Goal: Task Accomplishment & Management: Use online tool/utility

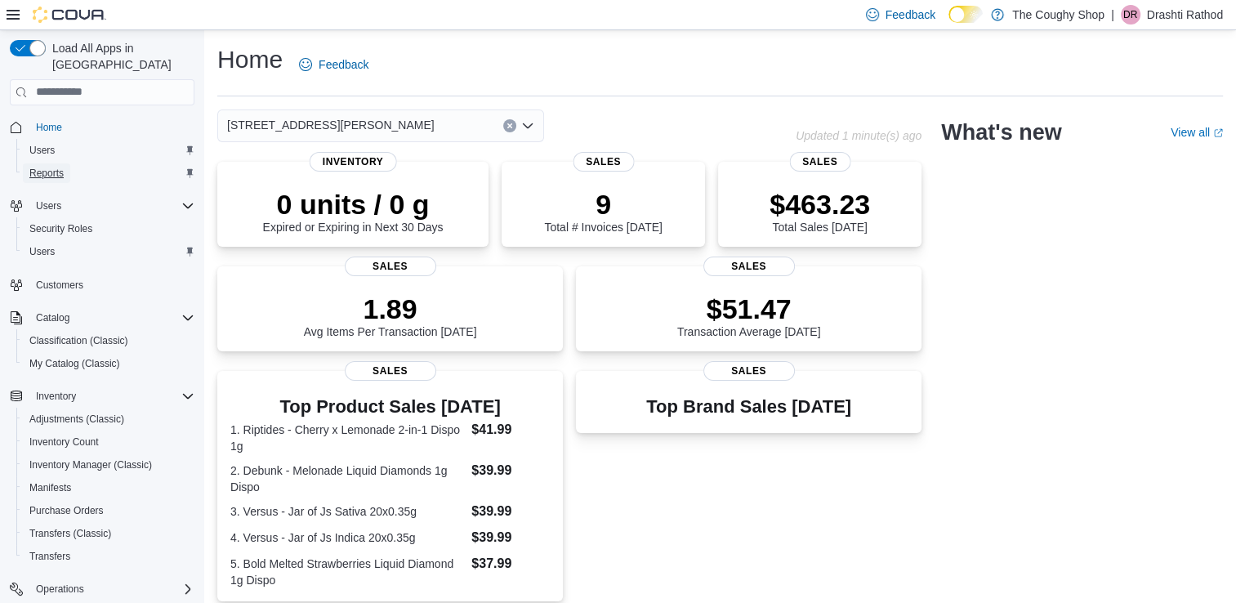
click at [46, 167] on span "Reports" at bounding box center [46, 173] width 34 height 13
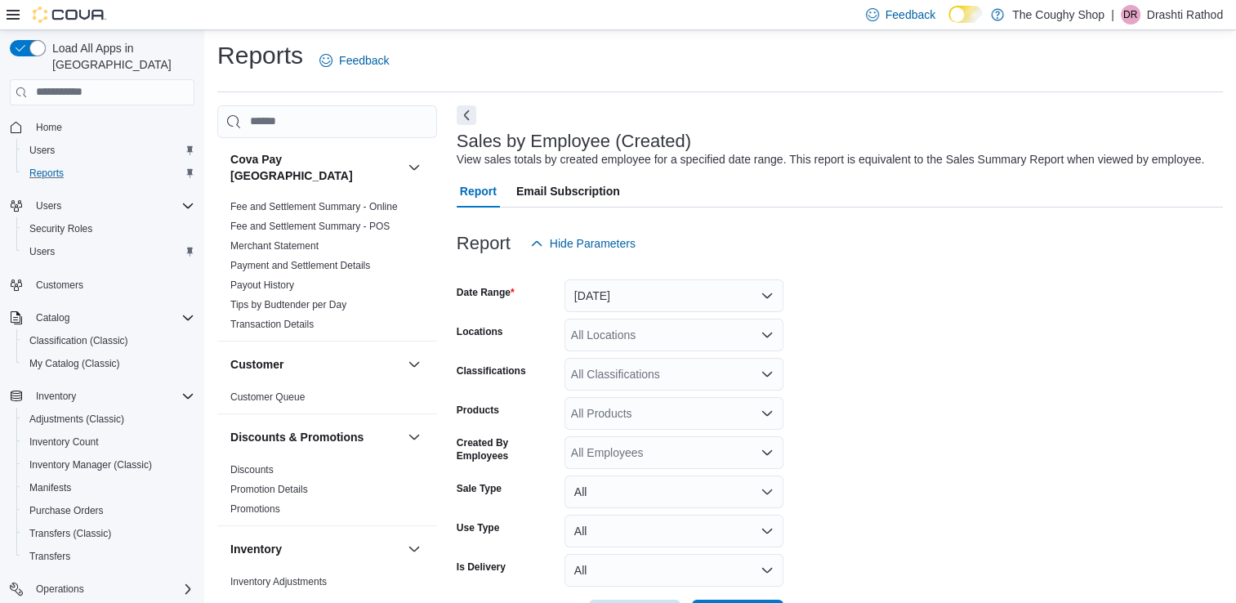
scroll to position [38, 0]
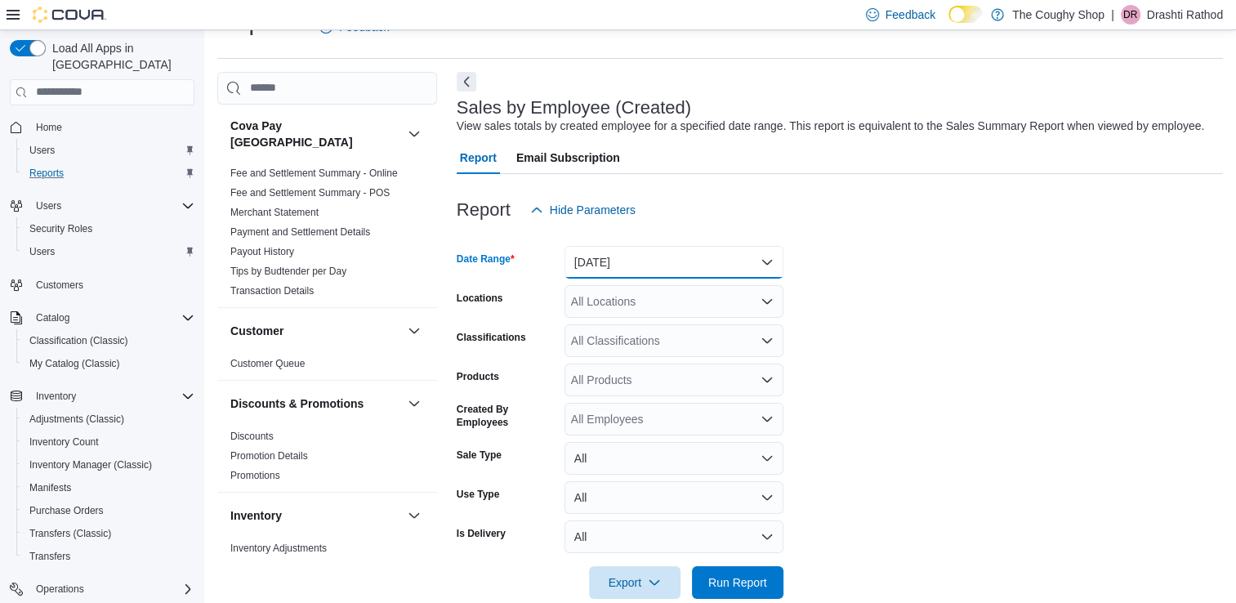
click at [605, 265] on button "[DATE]" at bounding box center [674, 262] width 219 height 33
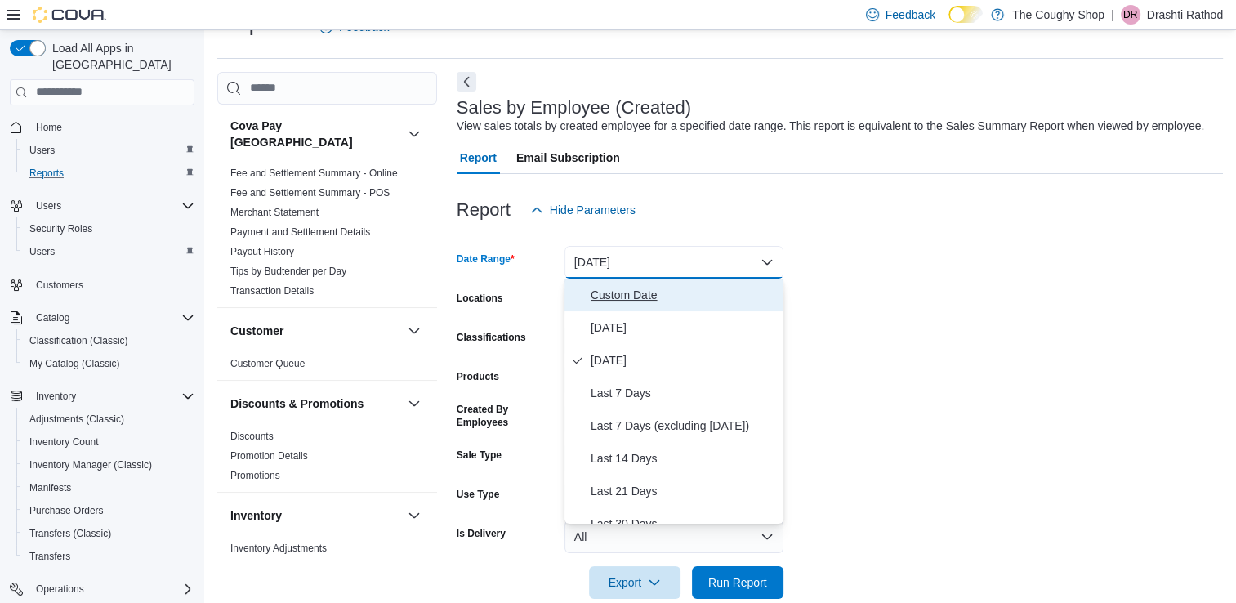
click at [605, 297] on span "Custom Date" at bounding box center [684, 295] width 186 height 20
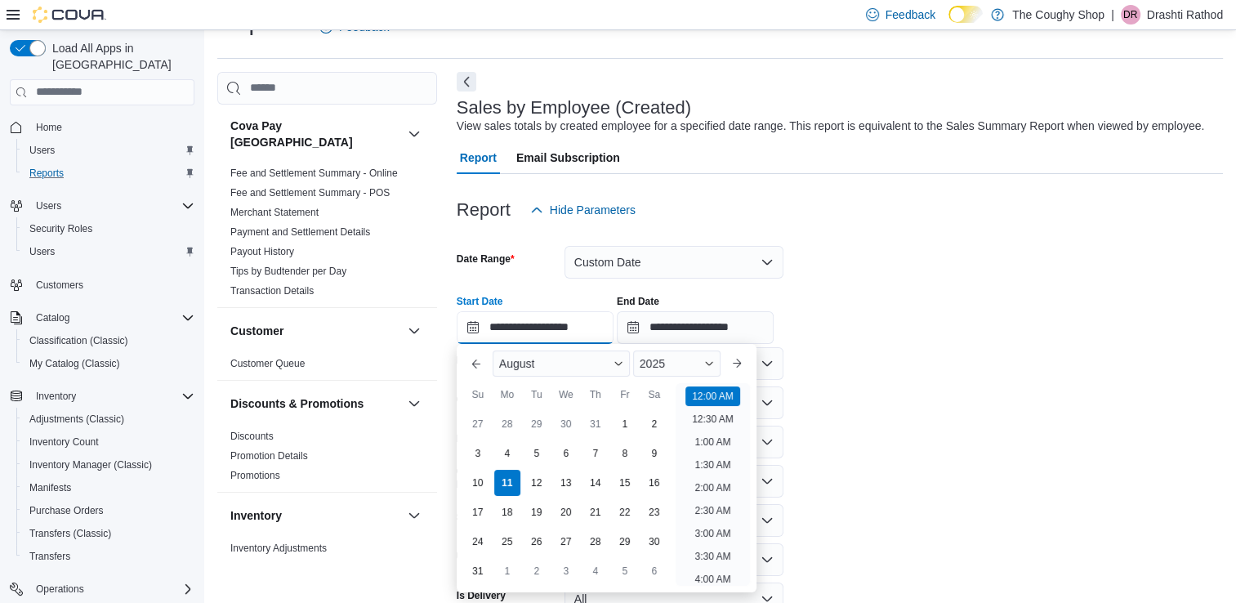
click at [470, 329] on input "**********" at bounding box center [535, 327] width 157 height 33
click at [471, 453] on div "3" at bounding box center [477, 453] width 29 height 29
type input "**********"
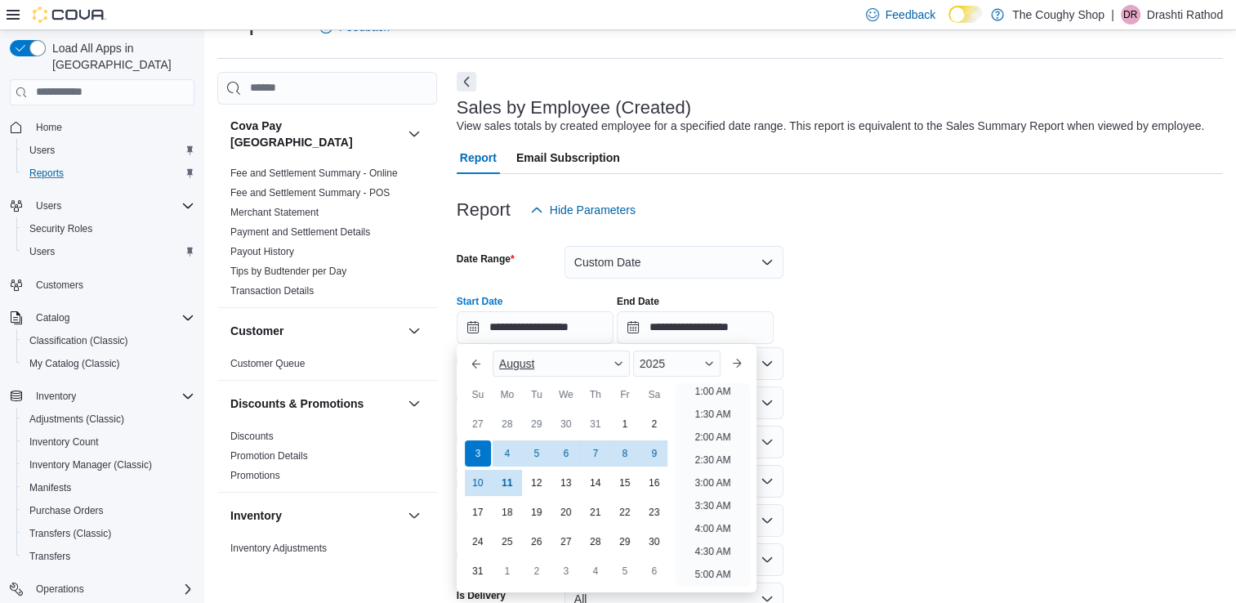
scroll to position [3, 0]
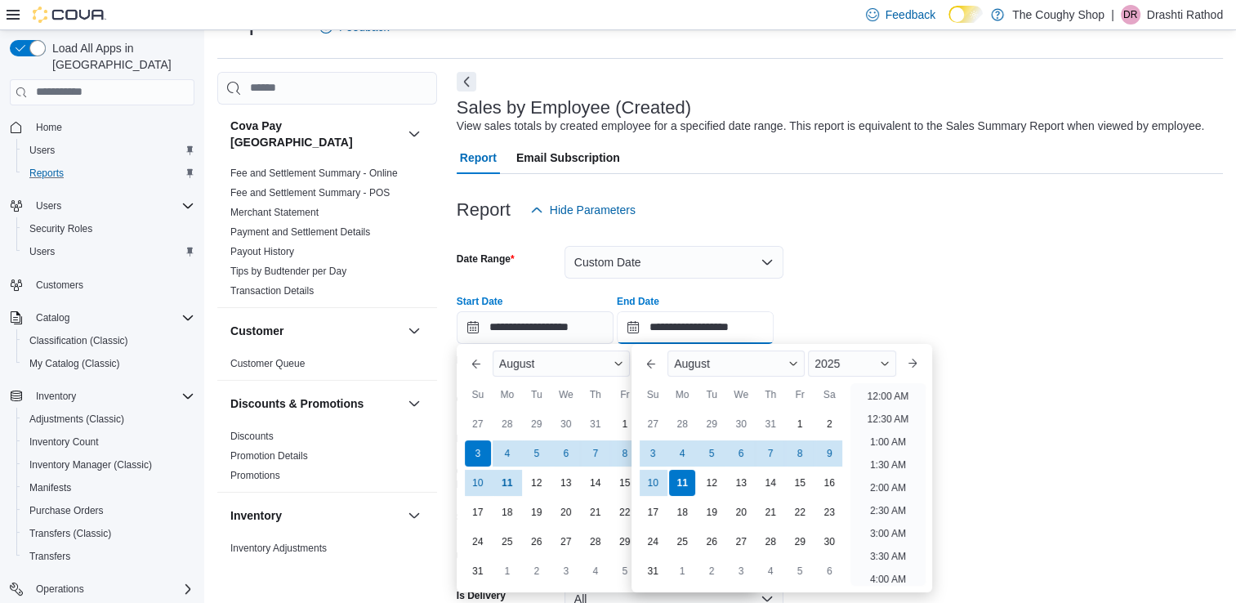
click at [654, 322] on input "**********" at bounding box center [695, 327] width 157 height 33
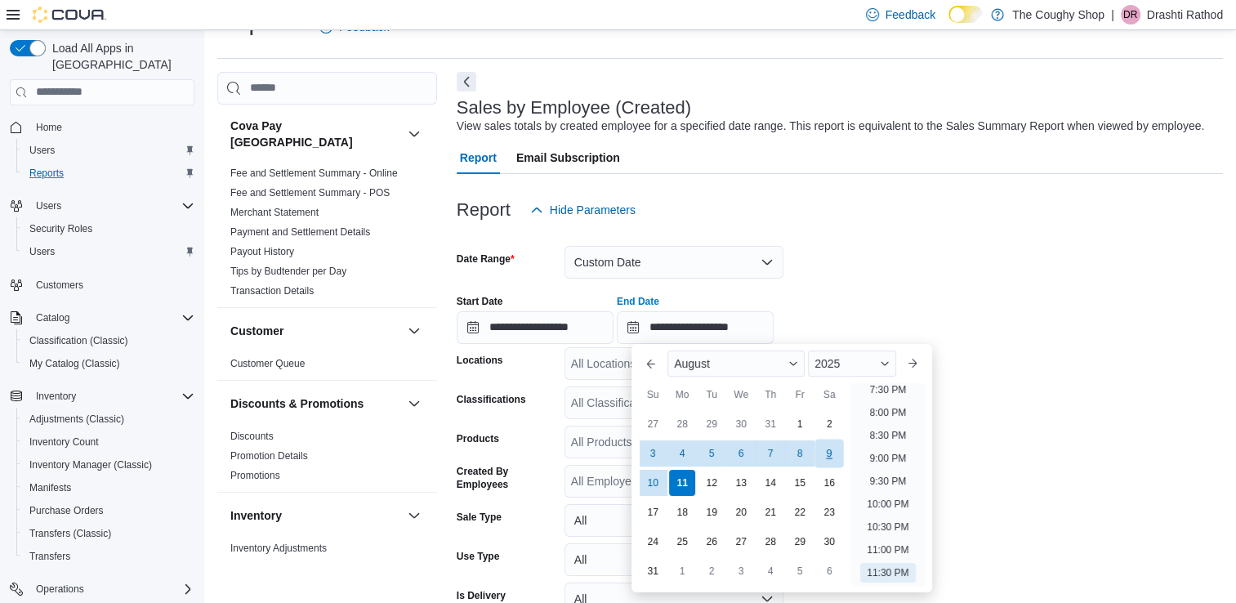
click at [830, 449] on div "9" at bounding box center [829, 453] width 29 height 29
type input "**********"
click at [832, 304] on div "**********" at bounding box center [840, 313] width 766 height 62
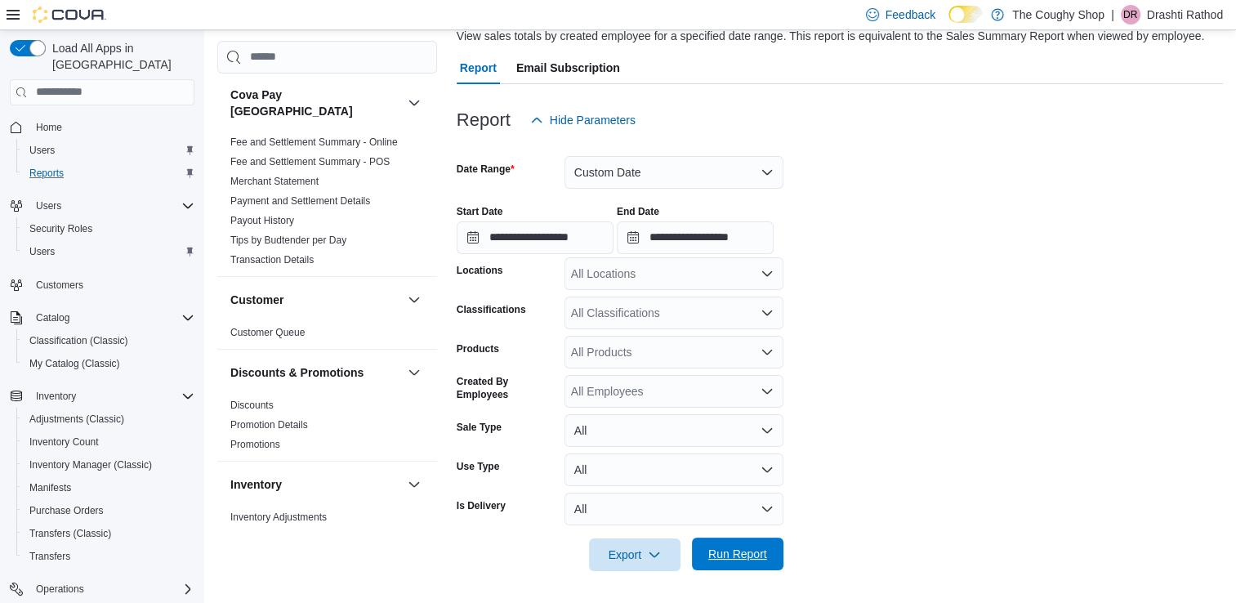
click at [732, 555] on span "Run Report" at bounding box center [737, 554] width 59 height 16
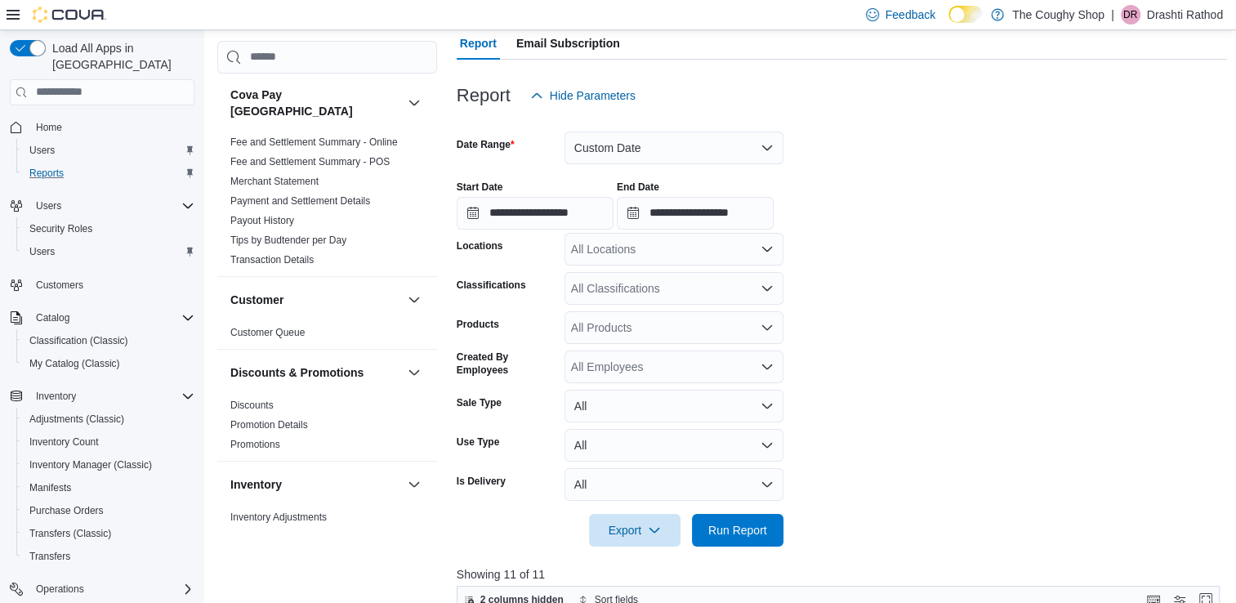
scroll to position [151, 0]
click at [637, 132] on button "Custom Date" at bounding box center [674, 148] width 219 height 33
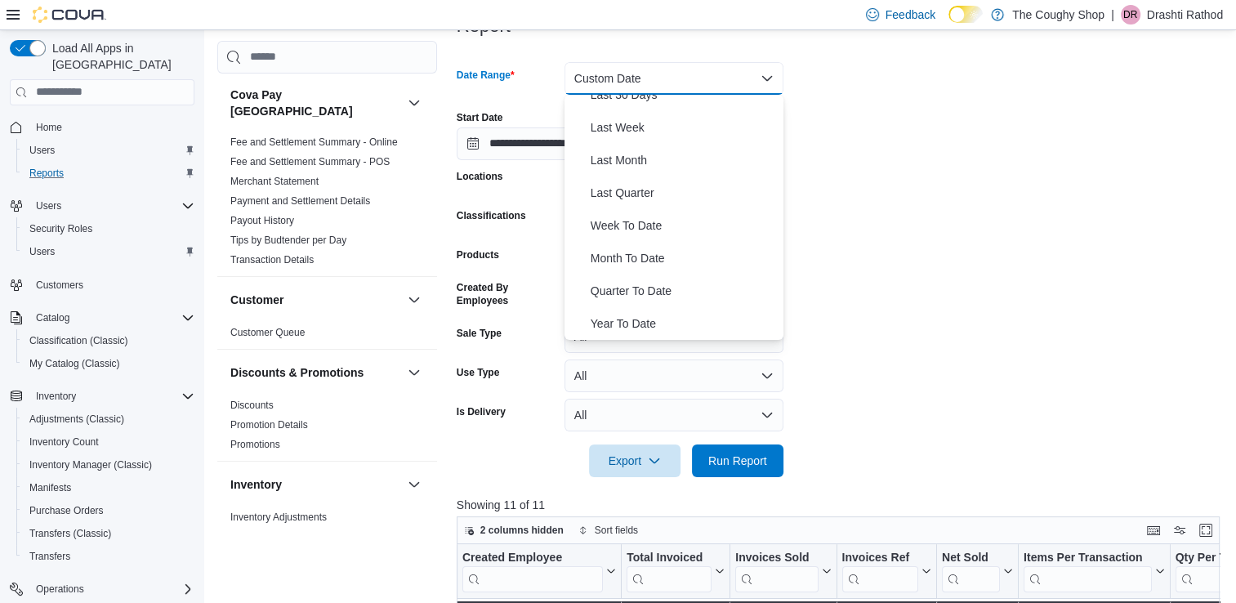
scroll to position [227, 0]
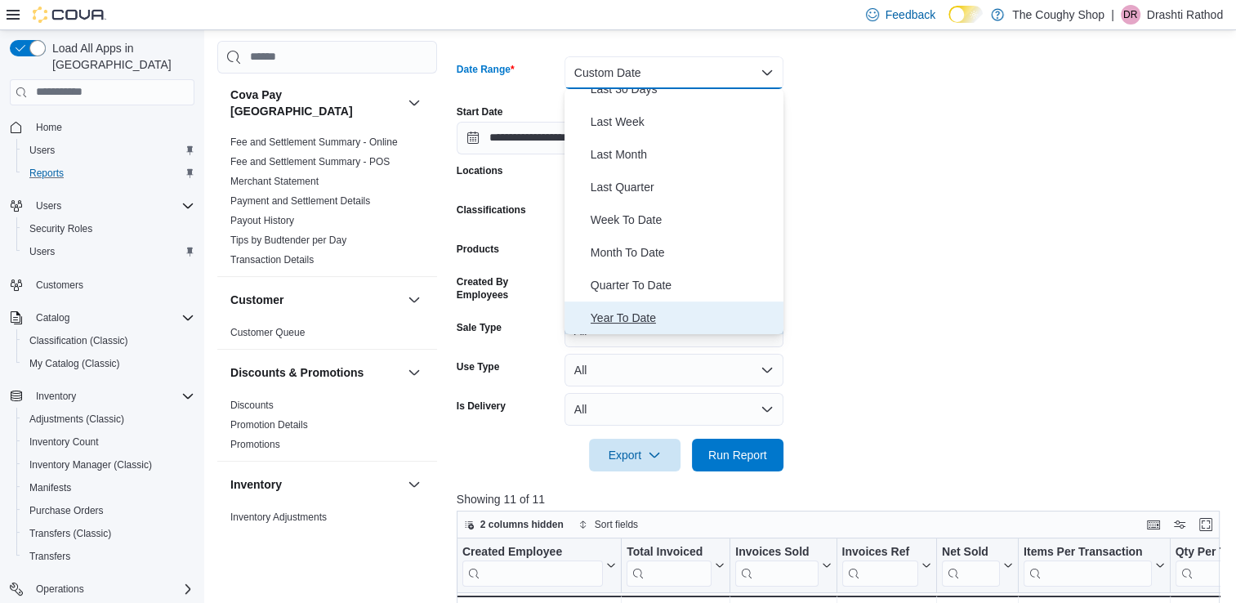
click at [622, 310] on span "Year To Date" at bounding box center [684, 318] width 186 height 20
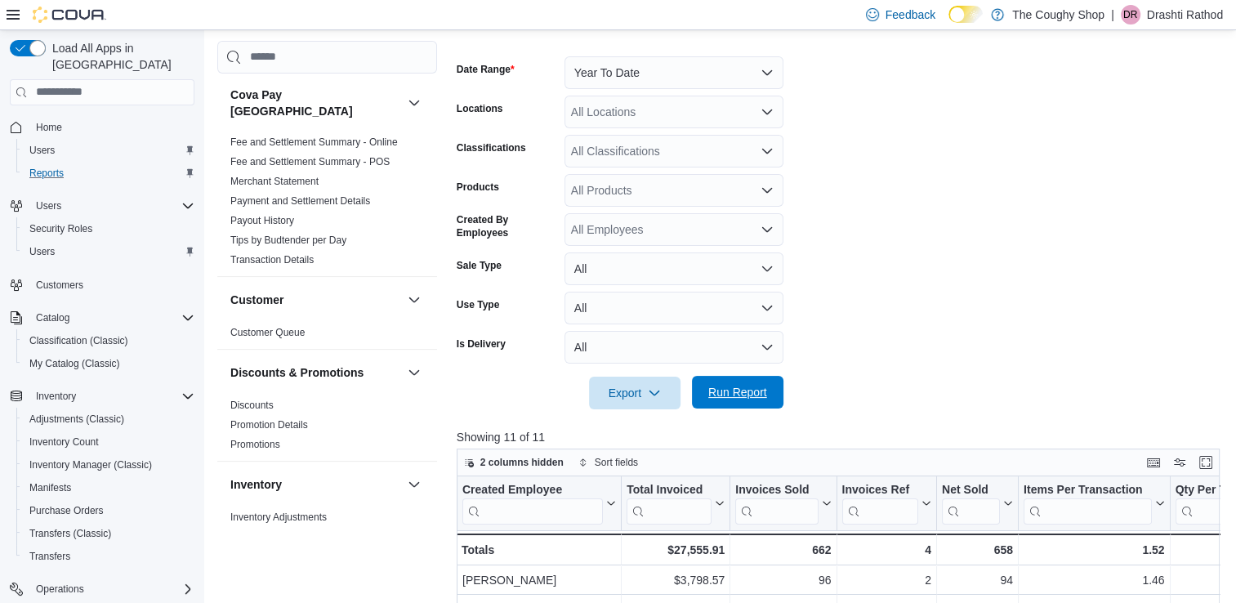
click at [732, 389] on span "Run Report" at bounding box center [737, 392] width 59 height 16
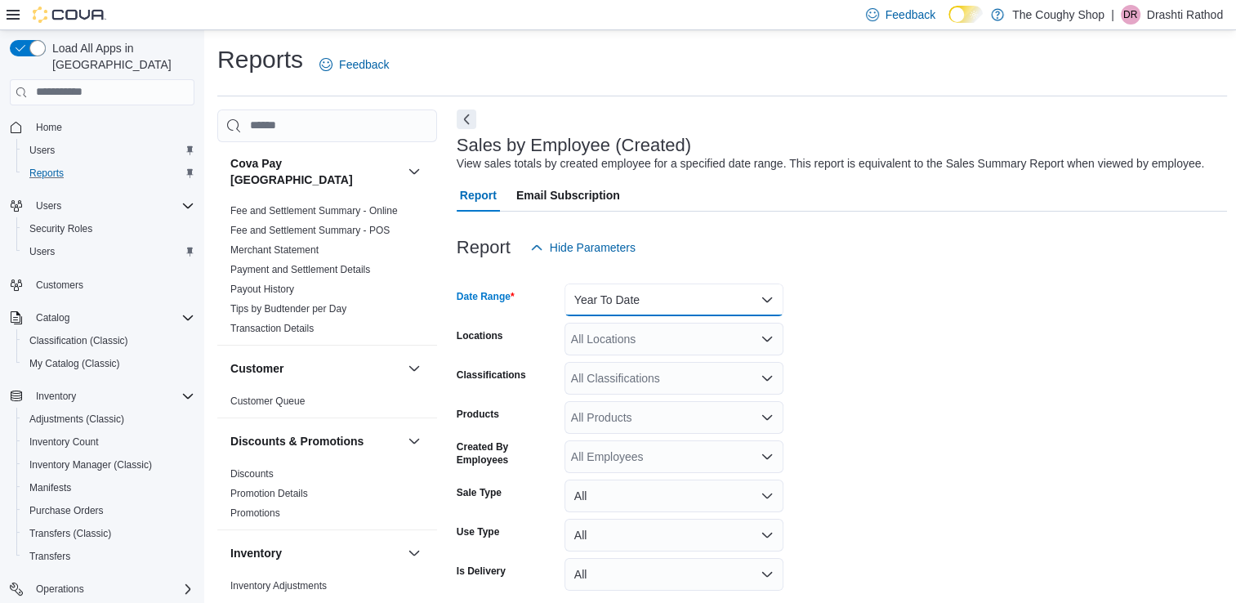
click at [635, 300] on button "Year To Date" at bounding box center [674, 299] width 219 height 33
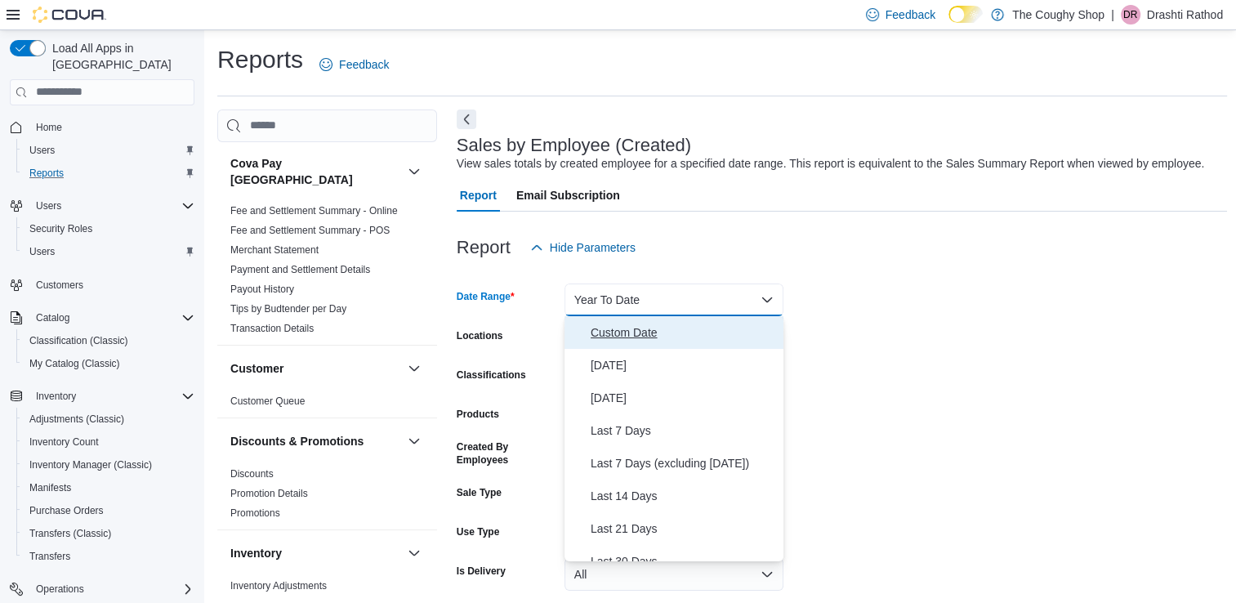
click at [628, 327] on span "Custom Date" at bounding box center [684, 333] width 186 height 20
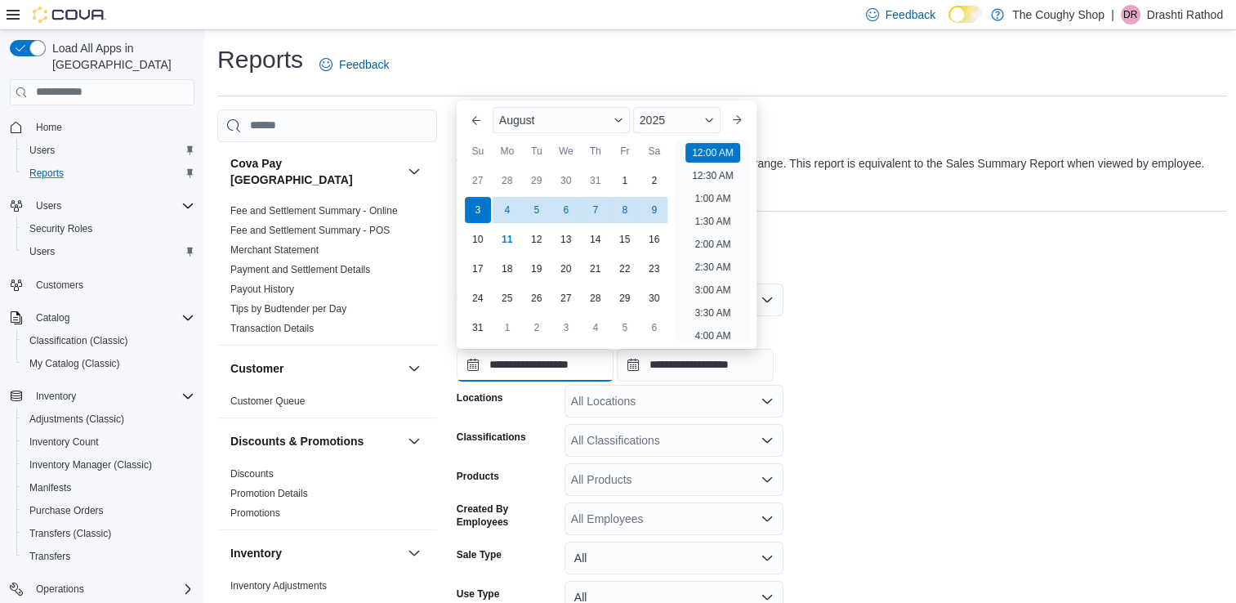
click at [475, 361] on input "**********" at bounding box center [535, 365] width 157 height 33
click at [474, 217] on div "3" at bounding box center [477, 209] width 29 height 29
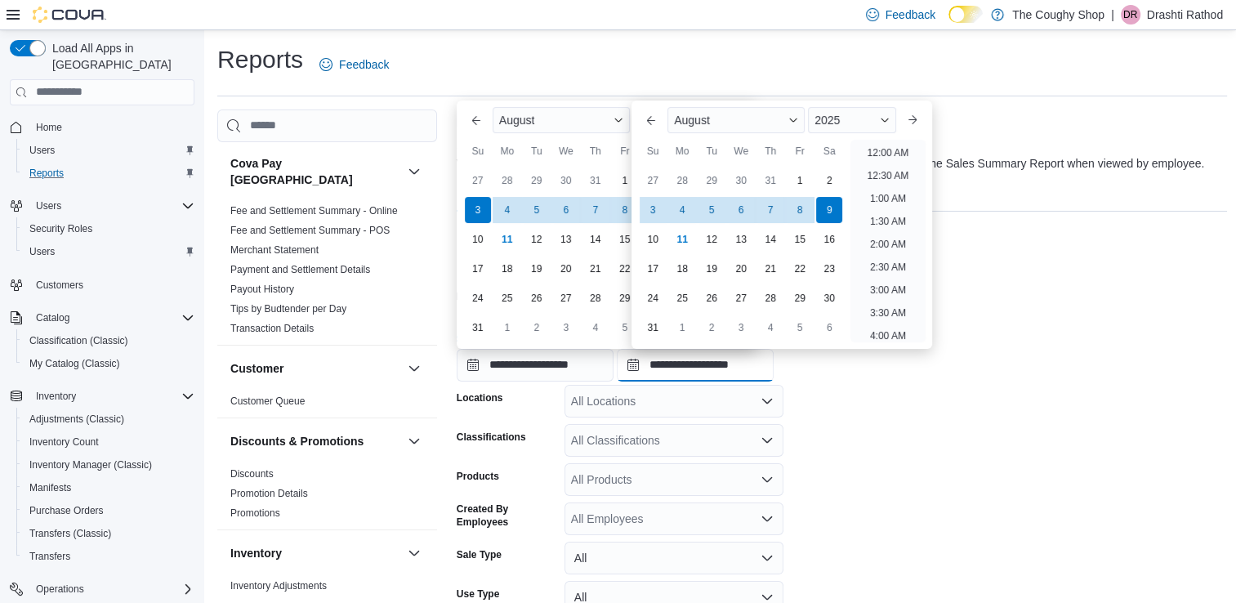
click at [646, 363] on input "**********" at bounding box center [695, 365] width 157 height 33
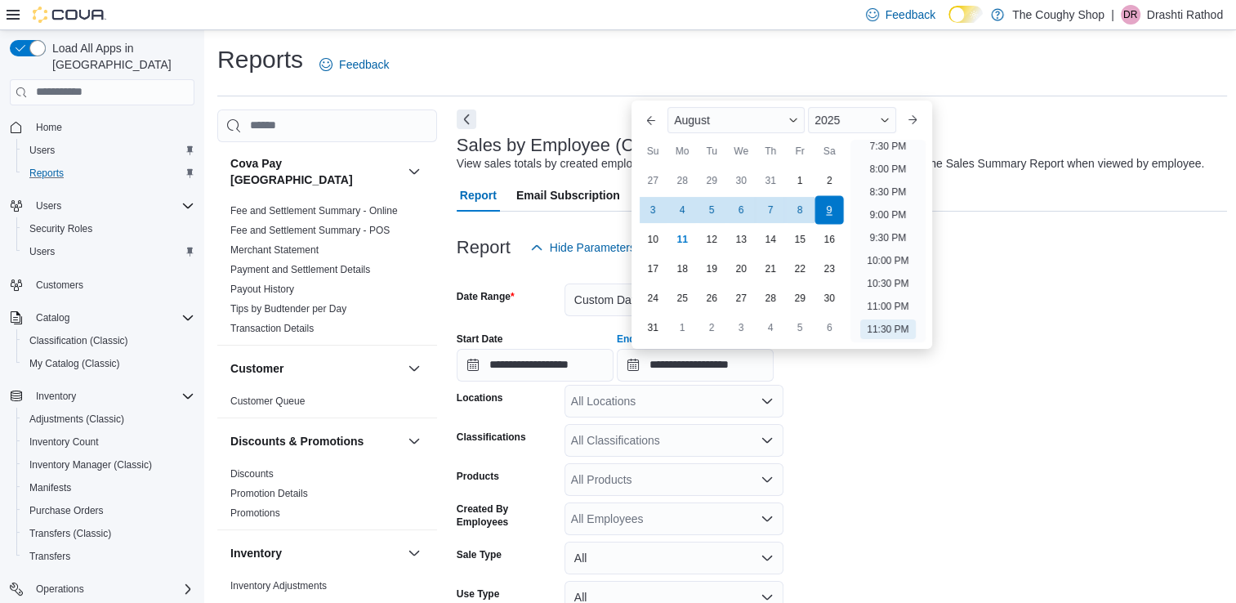
click at [835, 209] on div "9" at bounding box center [829, 209] width 29 height 29
click at [895, 437] on form "**********" at bounding box center [842, 481] width 771 height 435
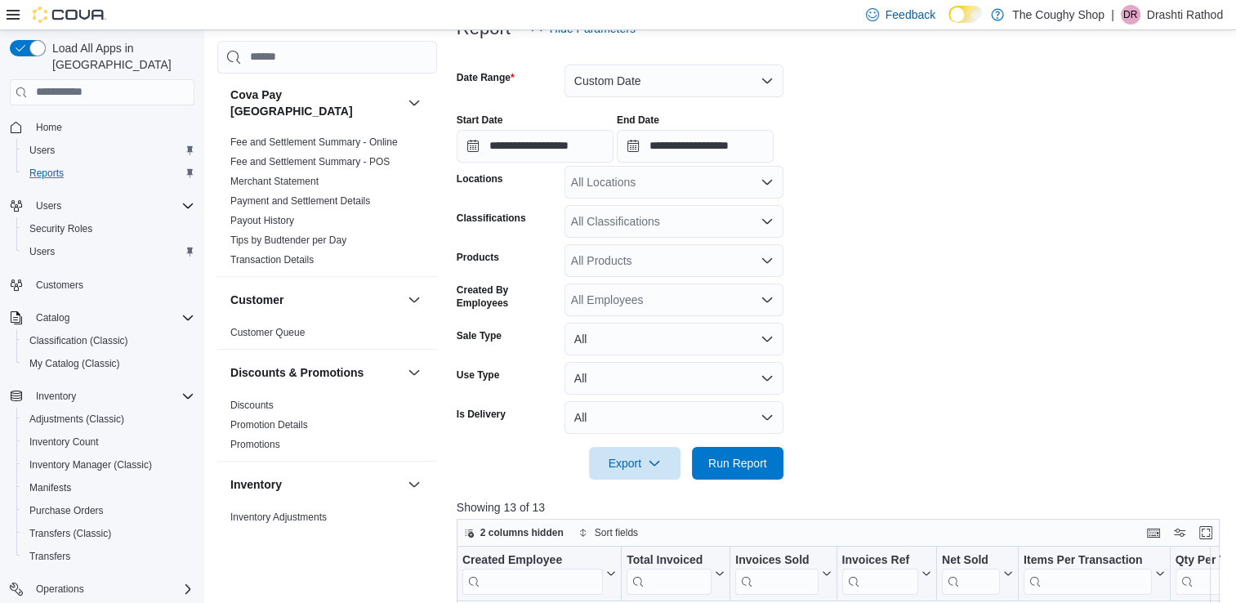
scroll to position [237, 0]
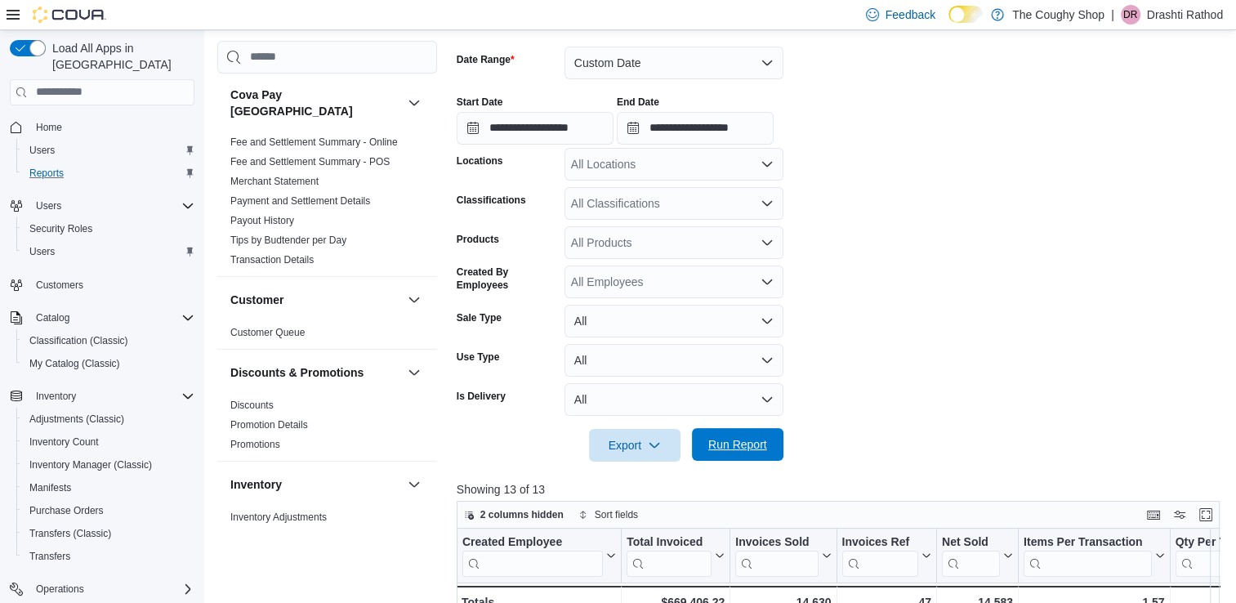
click at [738, 434] on span "Run Report" at bounding box center [738, 444] width 72 height 33
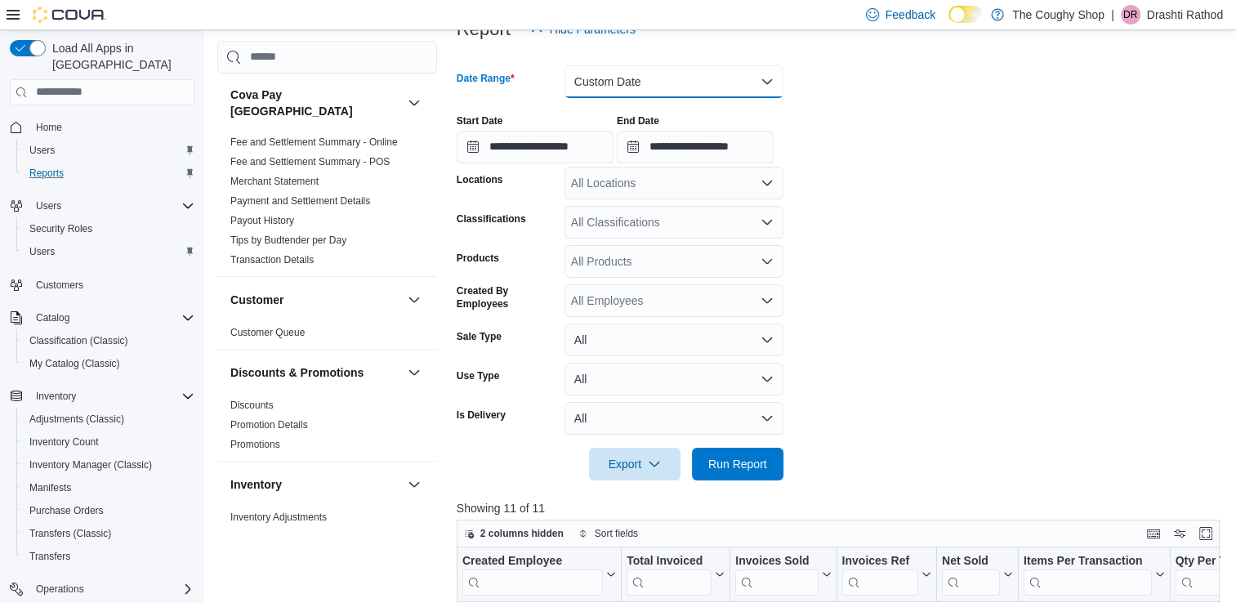
click at [633, 75] on button "Custom Date" at bounding box center [674, 81] width 219 height 33
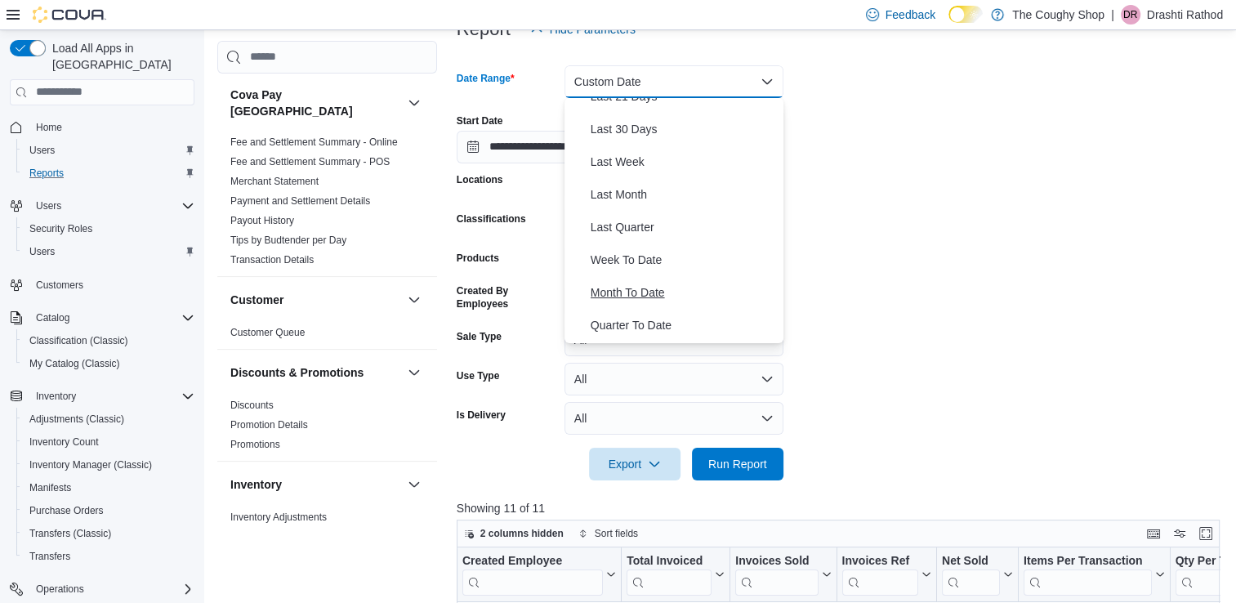
scroll to position [245, 0]
click at [634, 326] on span "Year To Date" at bounding box center [684, 327] width 186 height 20
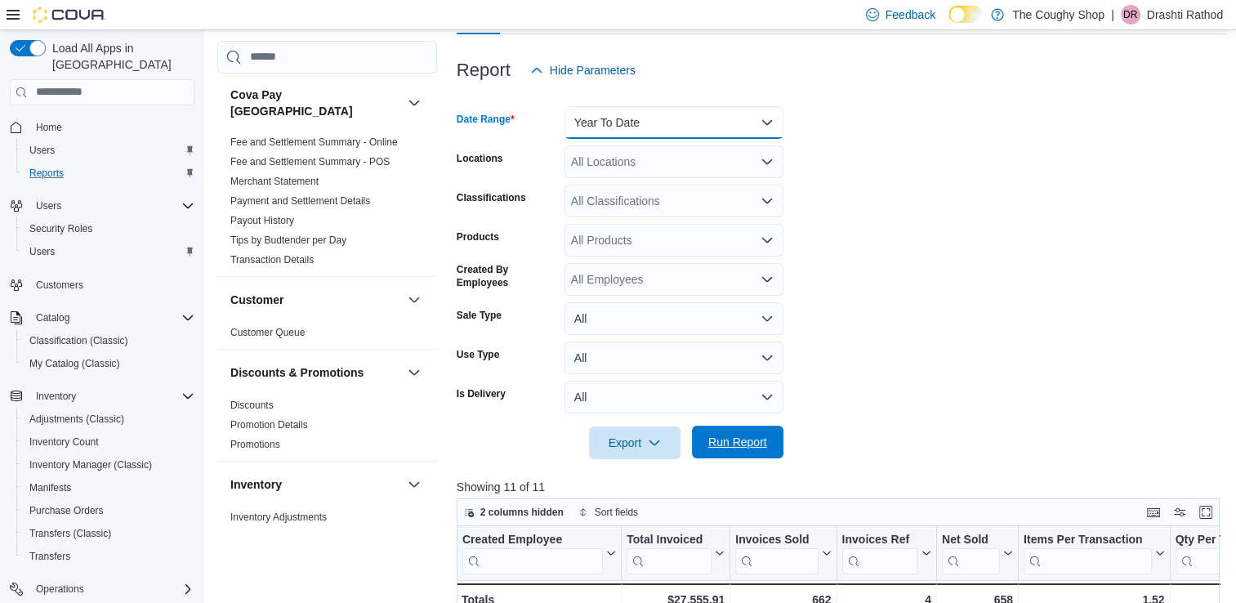
scroll to position [60, 0]
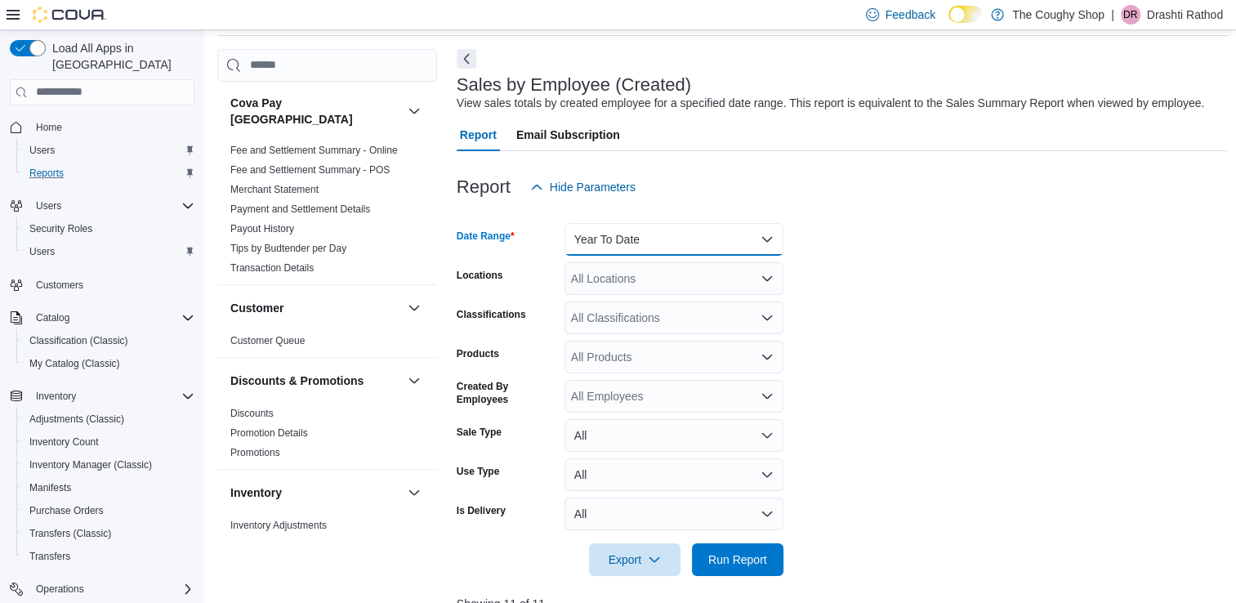
click at [620, 241] on button "Year To Date" at bounding box center [674, 239] width 219 height 33
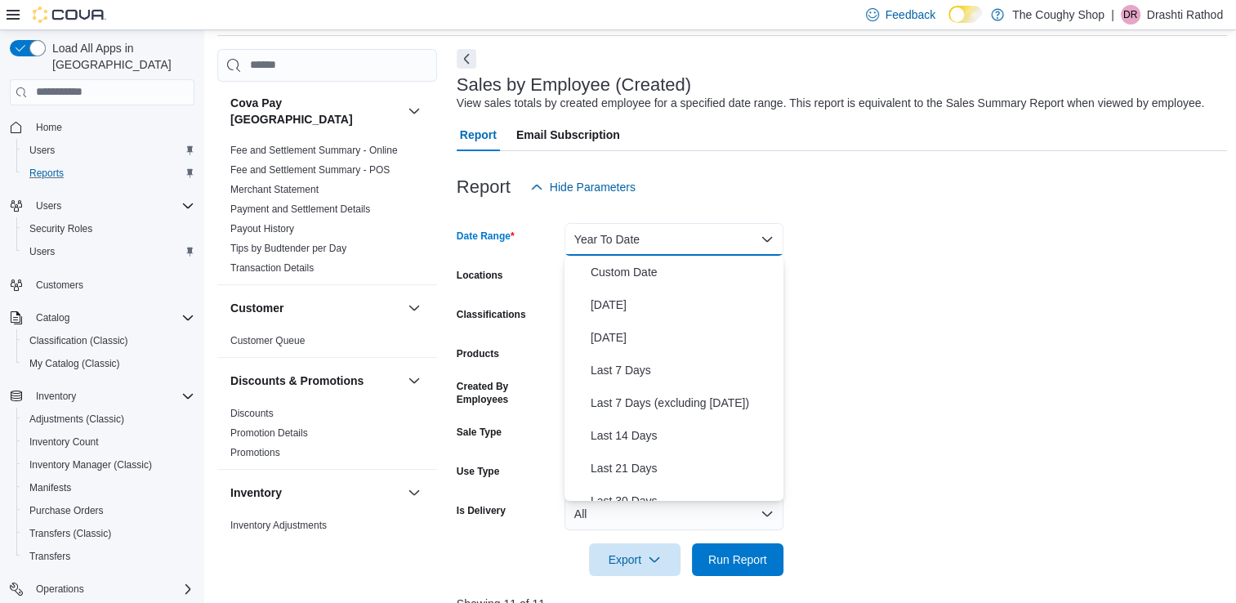
scroll to position [245, 0]
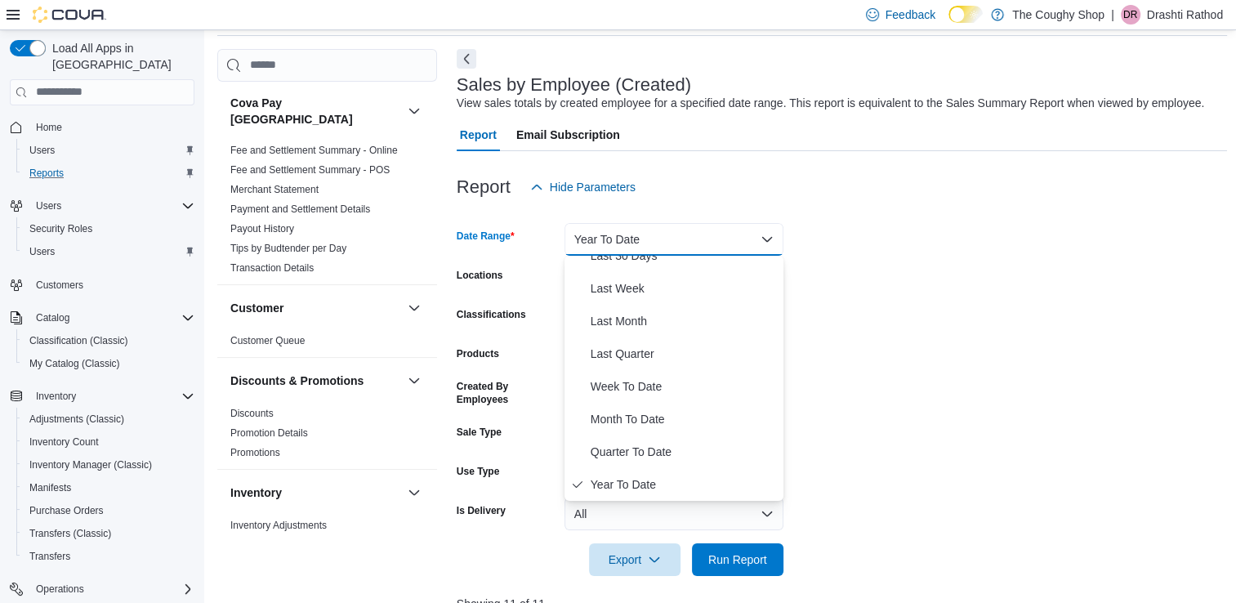
click at [620, 241] on button "Year To Date" at bounding box center [674, 239] width 219 height 33
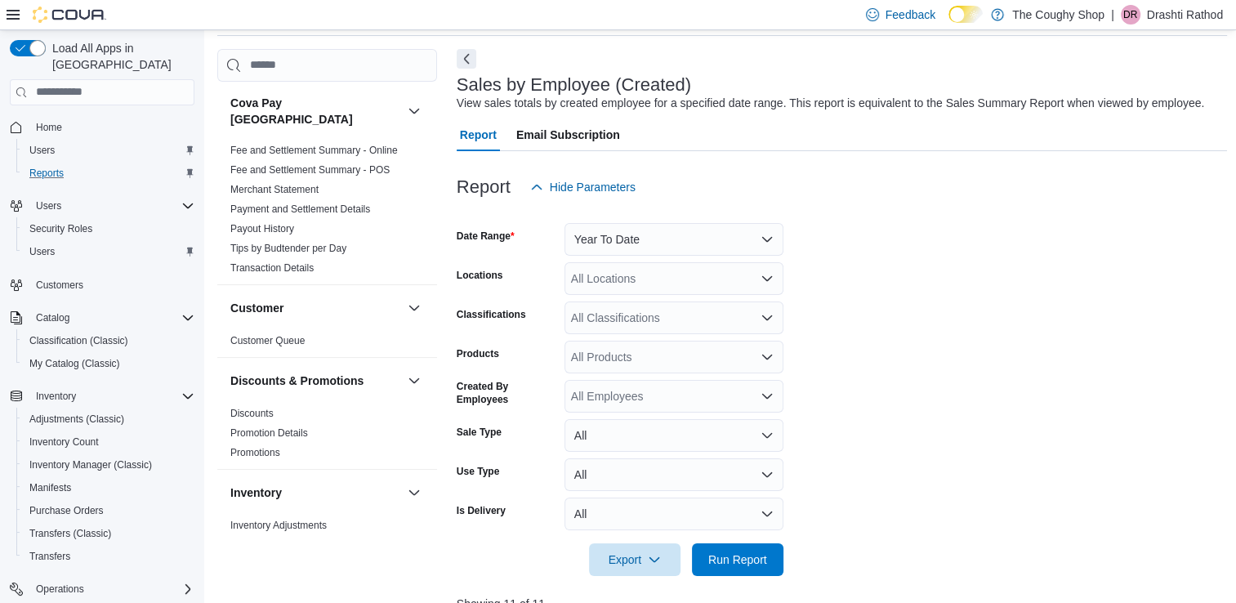
click at [941, 299] on form "Date Range Year To Date Locations All Locations Classifications All Classificat…" at bounding box center [842, 389] width 771 height 373
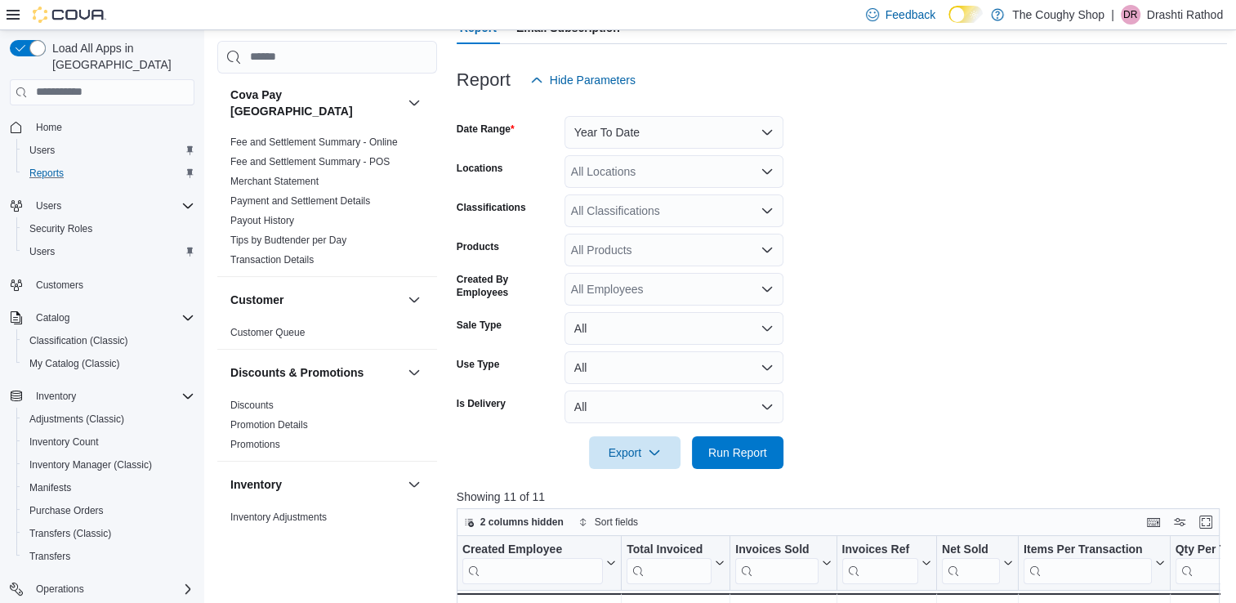
scroll to position [175, 0]
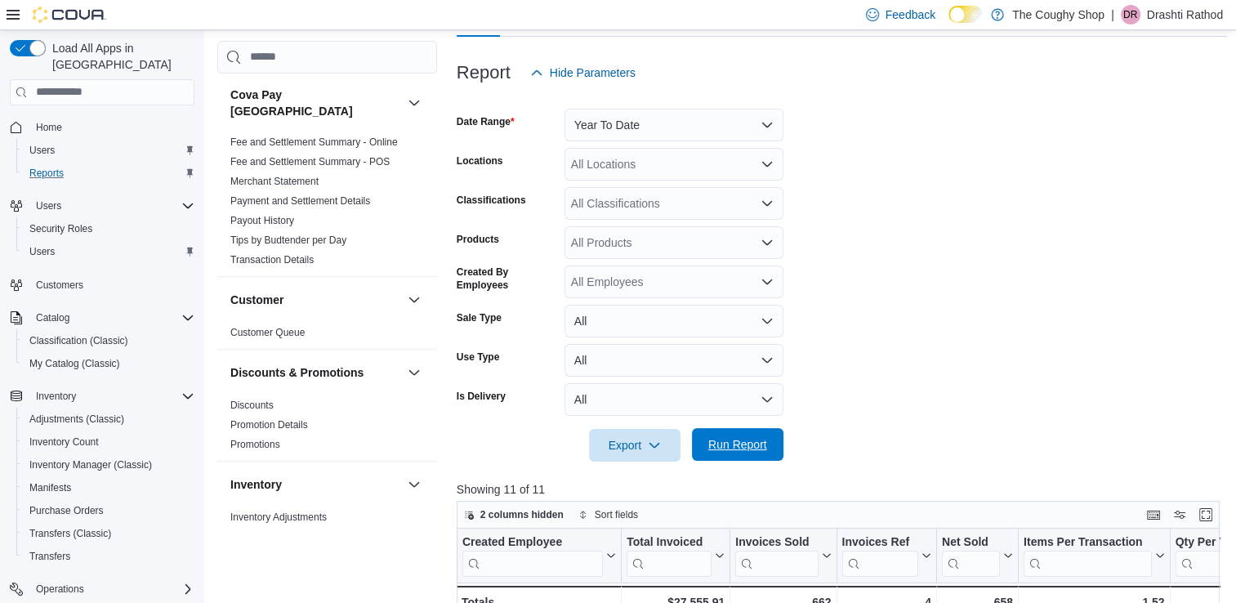
click at [729, 434] on span "Run Report" at bounding box center [738, 444] width 72 height 33
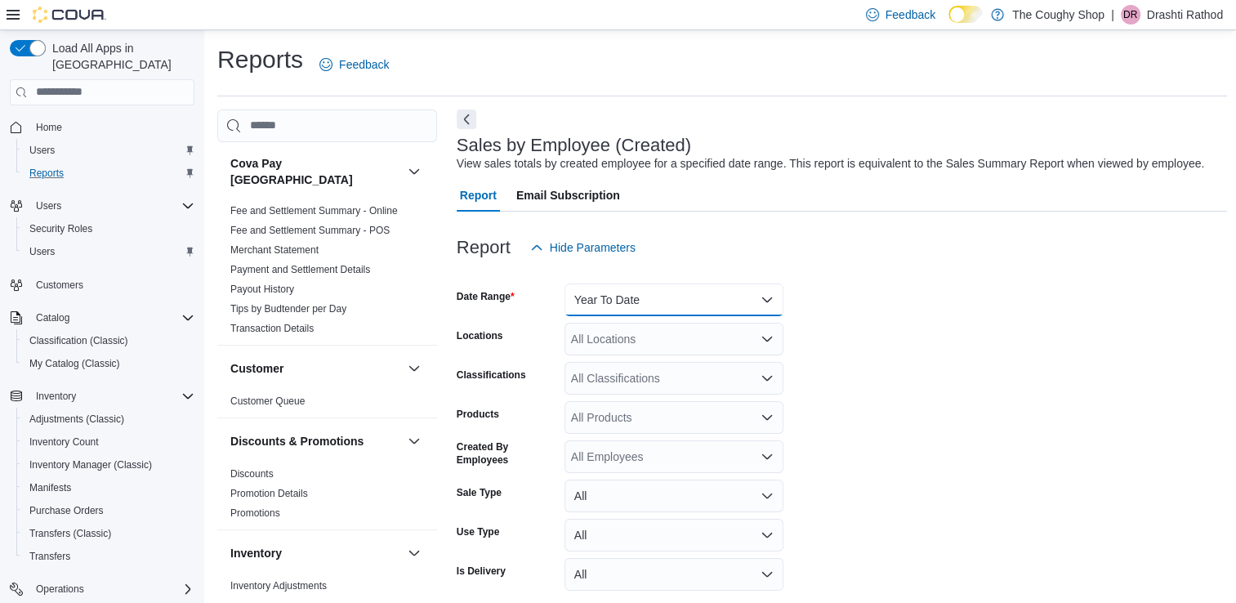
click at [637, 288] on button "Year To Date" at bounding box center [674, 299] width 219 height 33
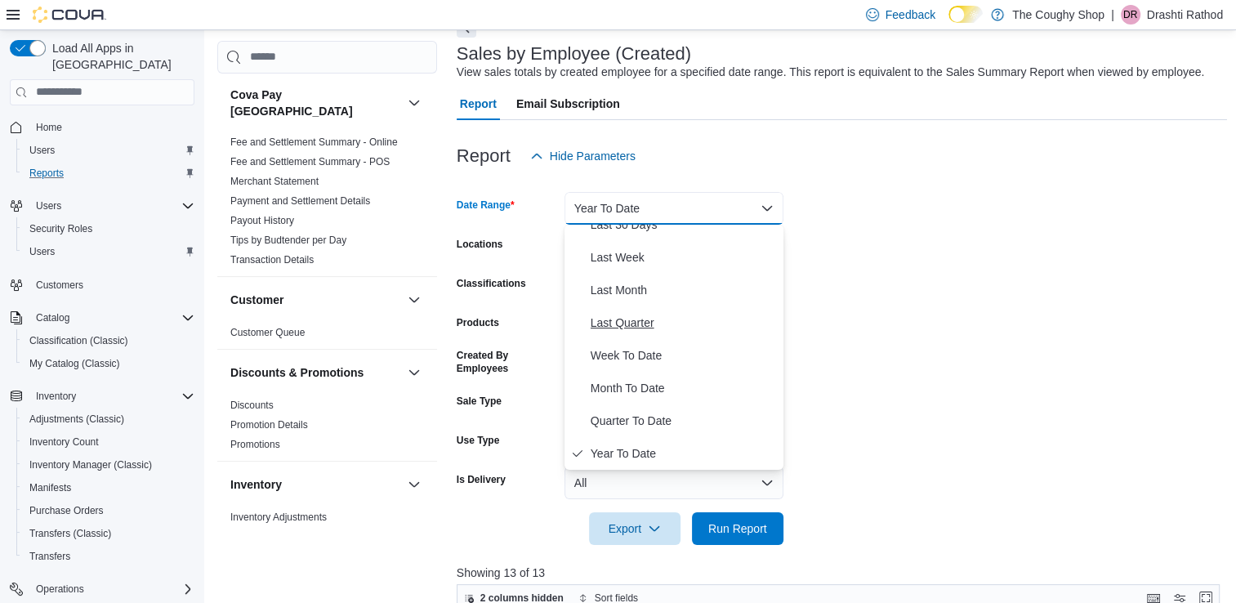
scroll to position [96, 0]
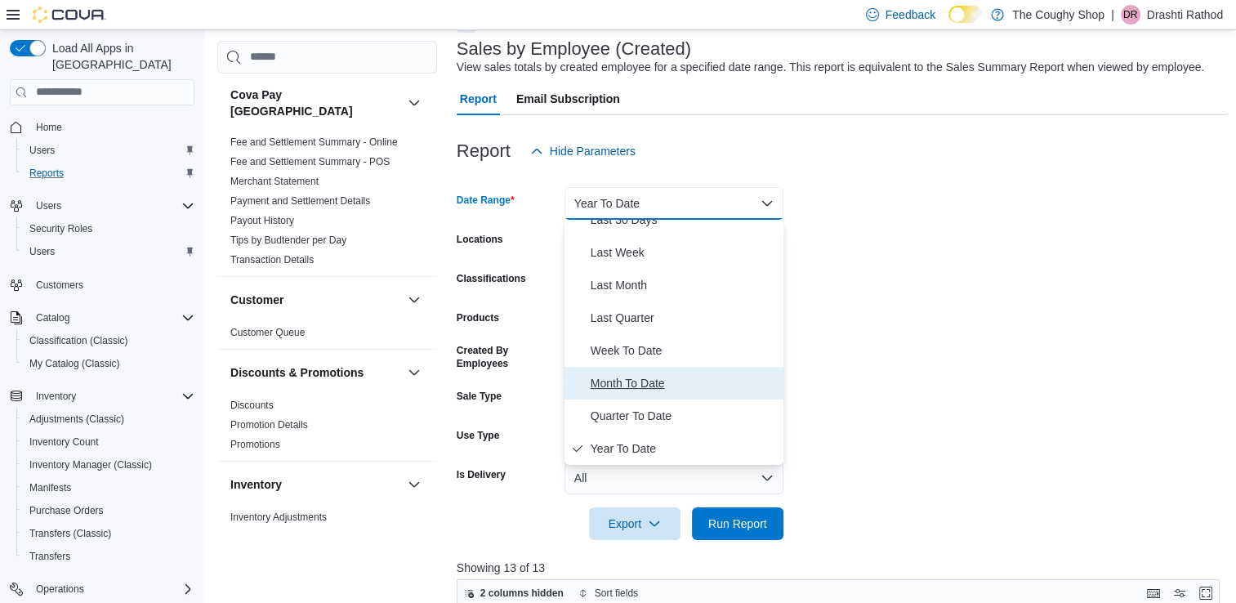
click at [637, 375] on span "Month To Date" at bounding box center [684, 383] width 186 height 20
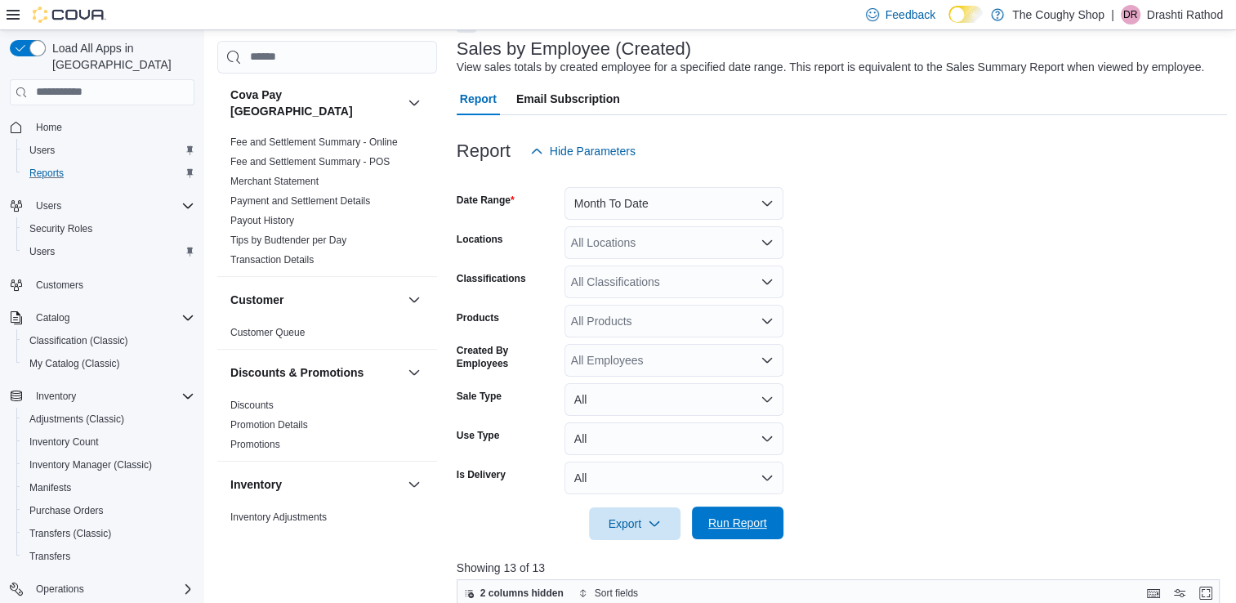
click at [729, 531] on span "Run Report" at bounding box center [738, 523] width 72 height 33
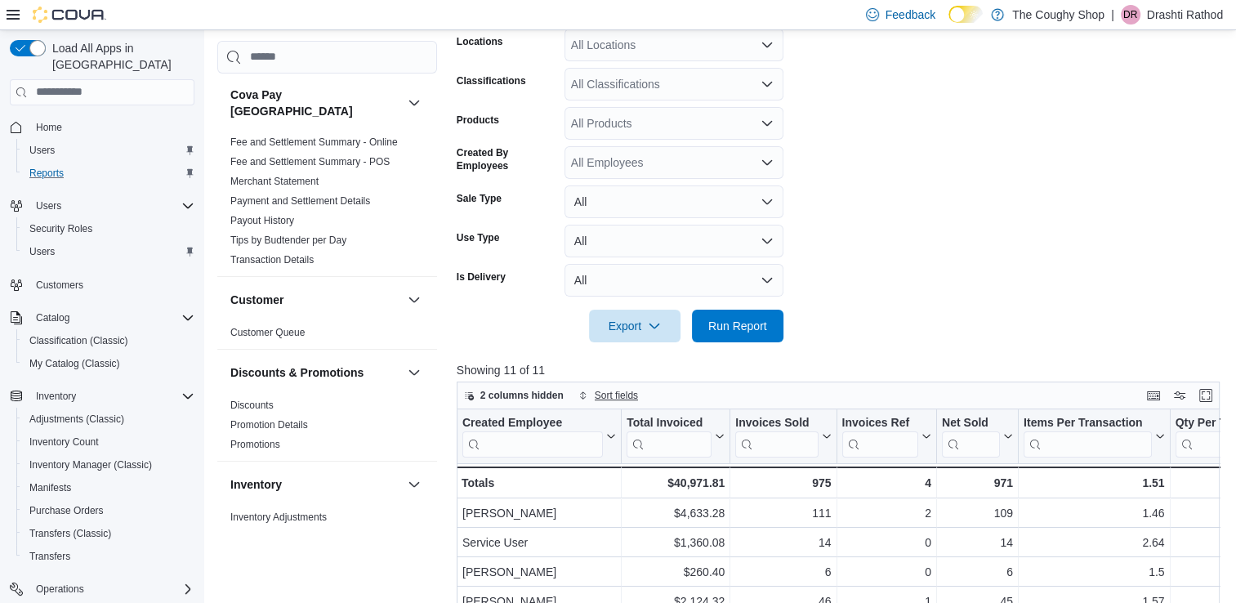
scroll to position [144, 0]
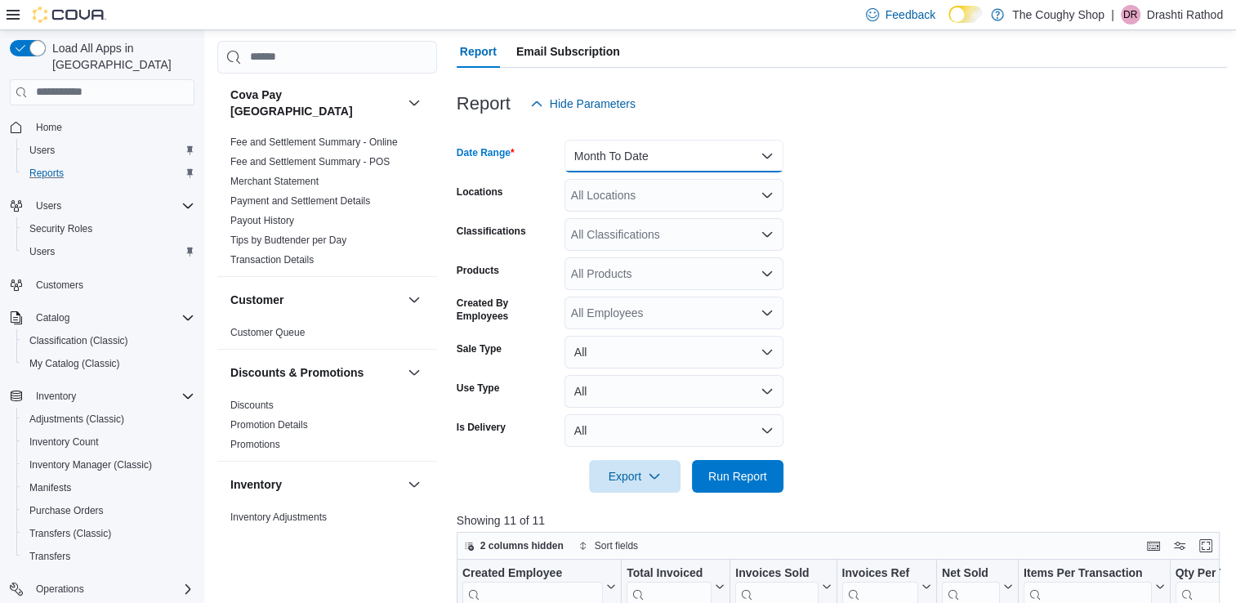
click at [644, 161] on button "Month To Date" at bounding box center [674, 156] width 219 height 33
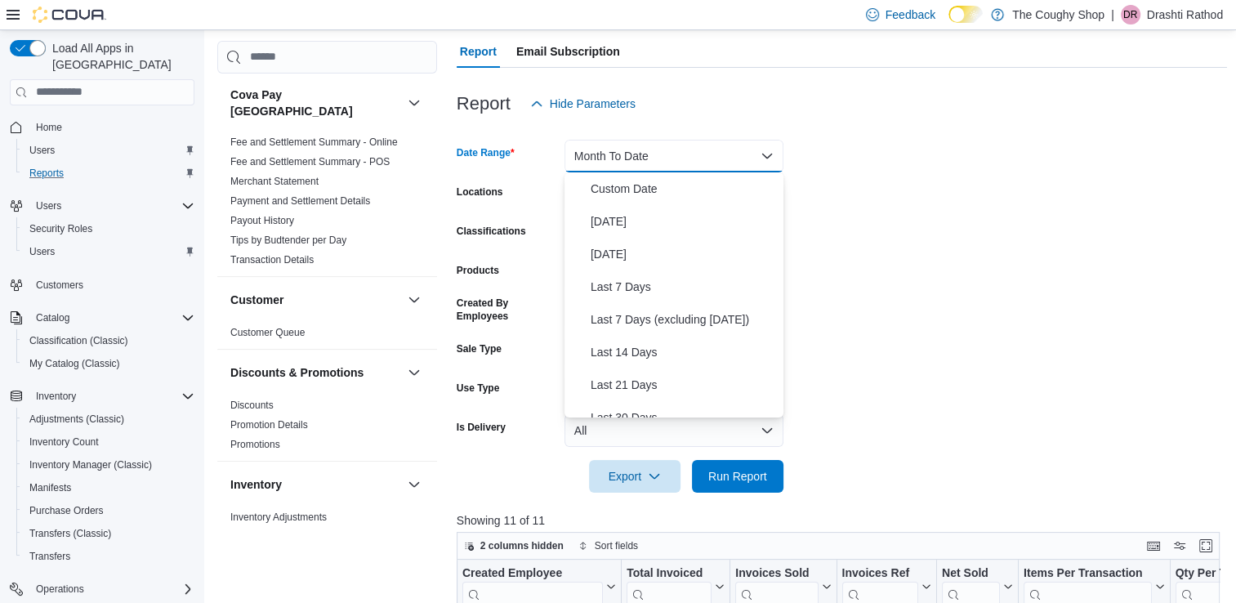
scroll to position [245, 0]
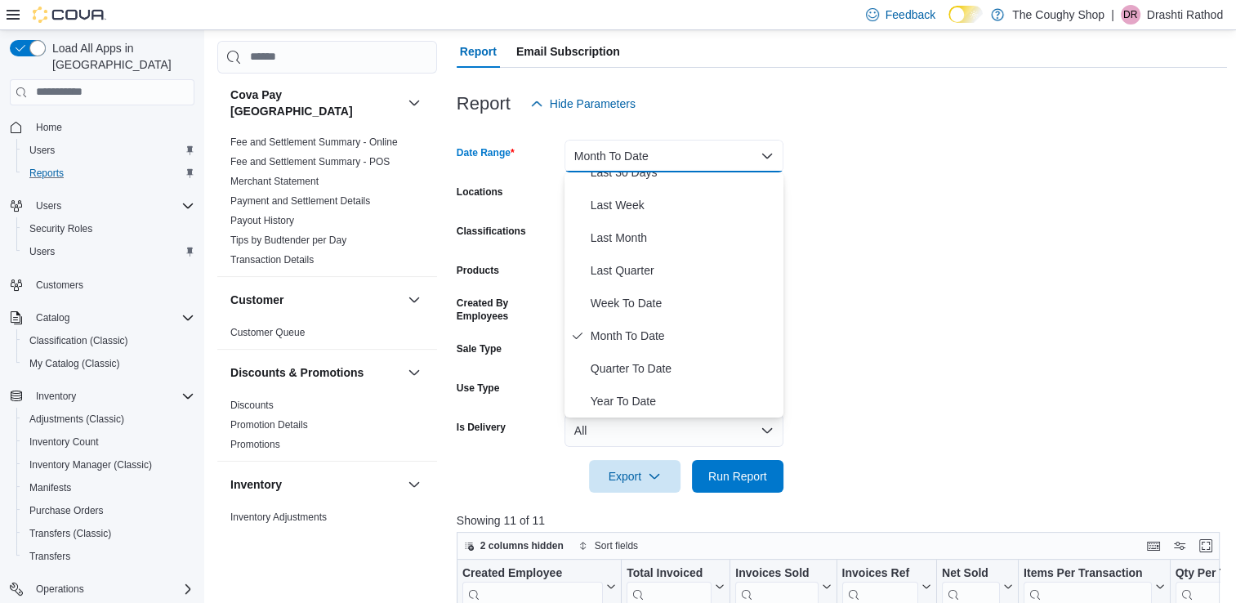
click at [651, 142] on button "Month To Date" at bounding box center [674, 156] width 219 height 33
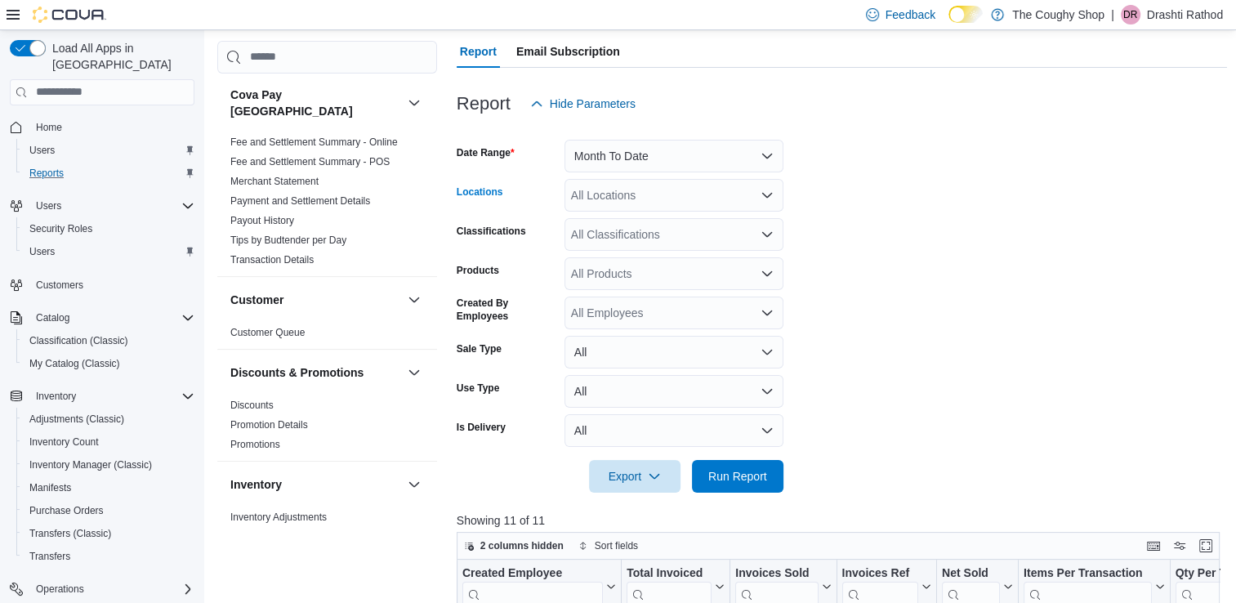
click at [634, 191] on div "All Locations" at bounding box center [674, 195] width 219 height 33
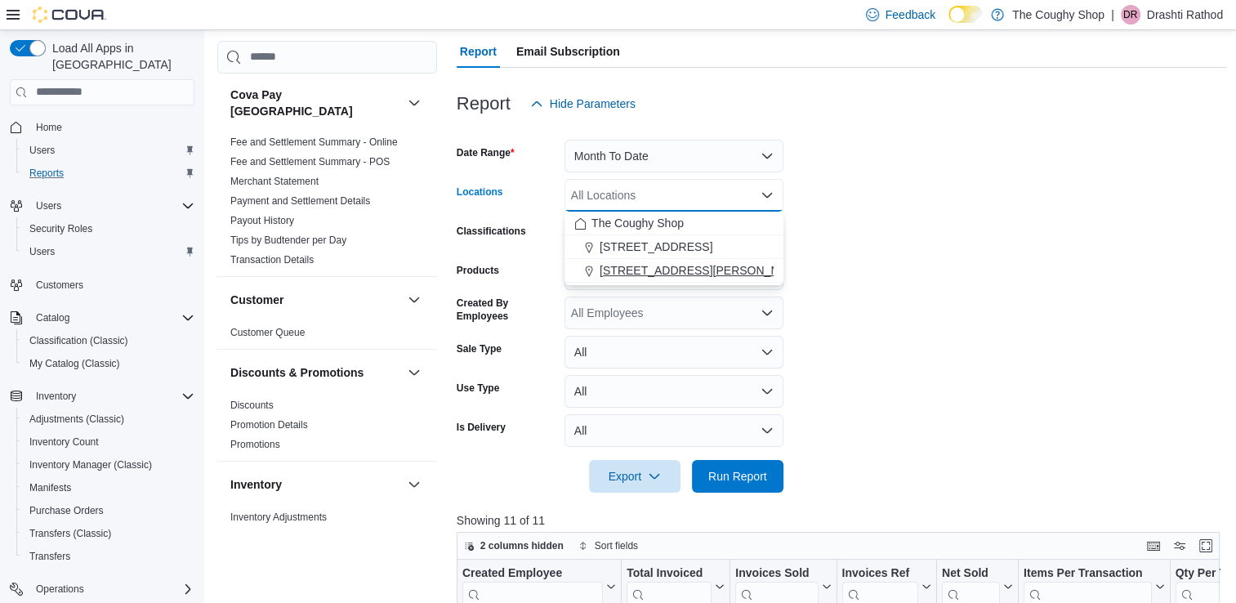
click at [631, 275] on span "[STREET_ADDRESS][PERSON_NAME]" at bounding box center [704, 270] width 208 height 16
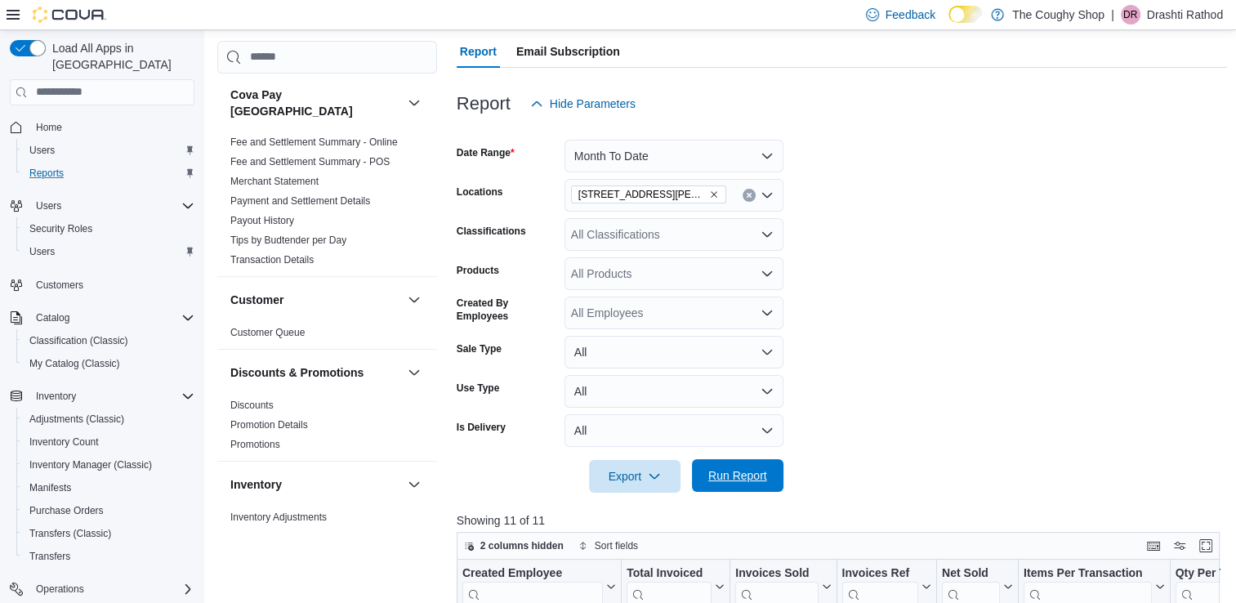
click at [723, 475] on span "Run Report" at bounding box center [737, 475] width 59 height 16
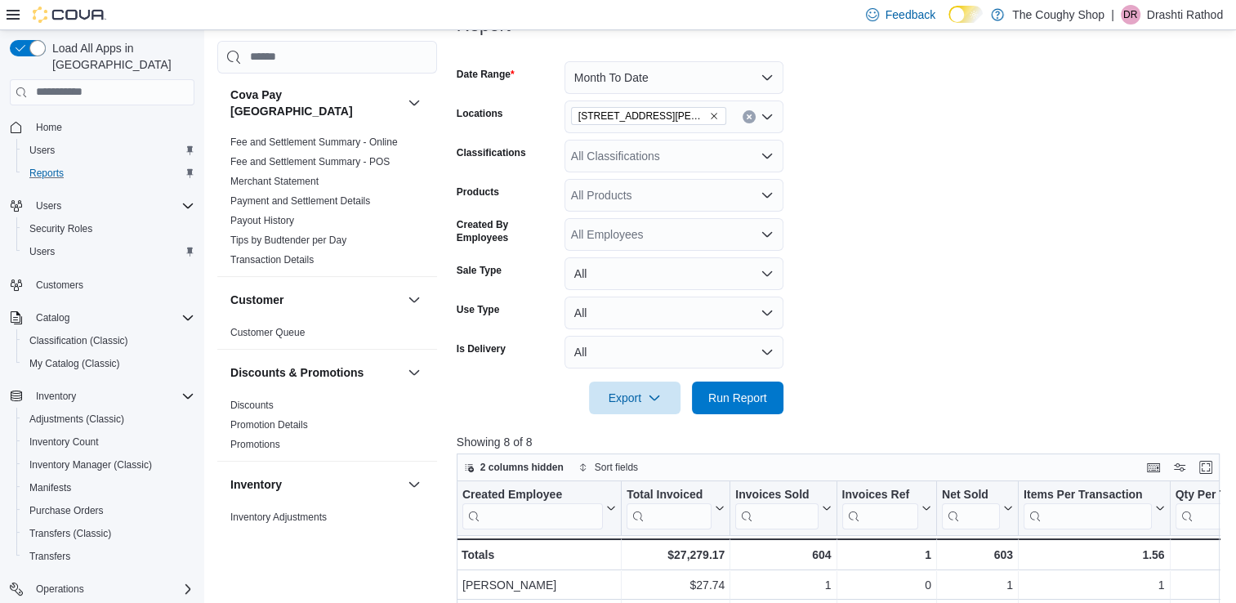
scroll to position [150, 0]
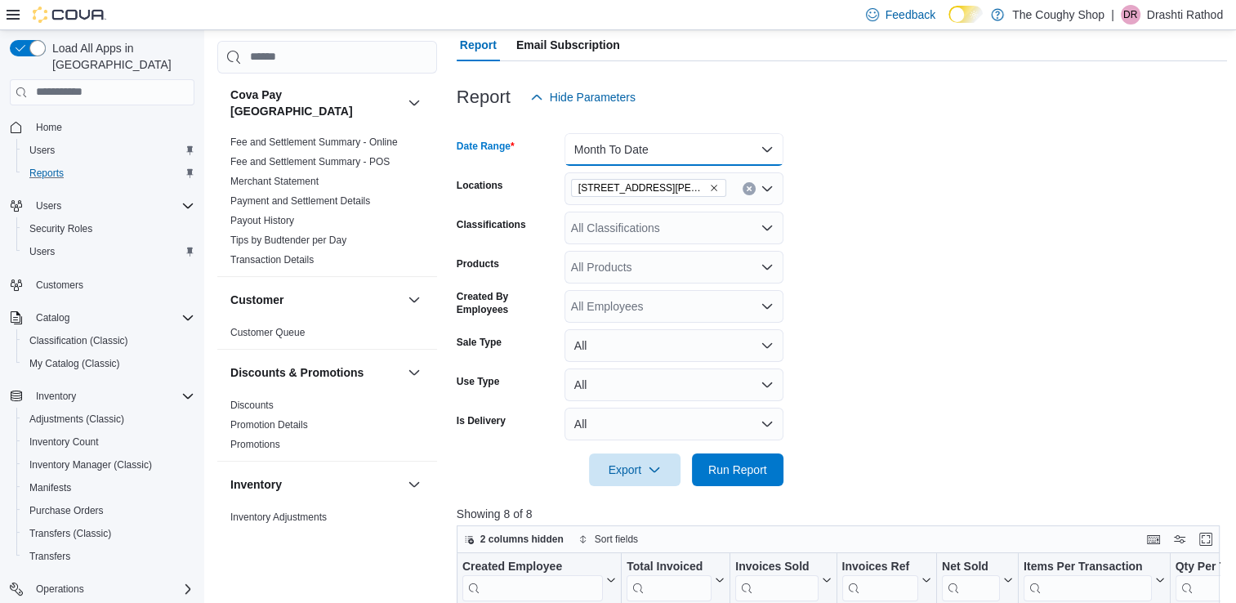
click at [630, 158] on button "Month To Date" at bounding box center [674, 149] width 219 height 33
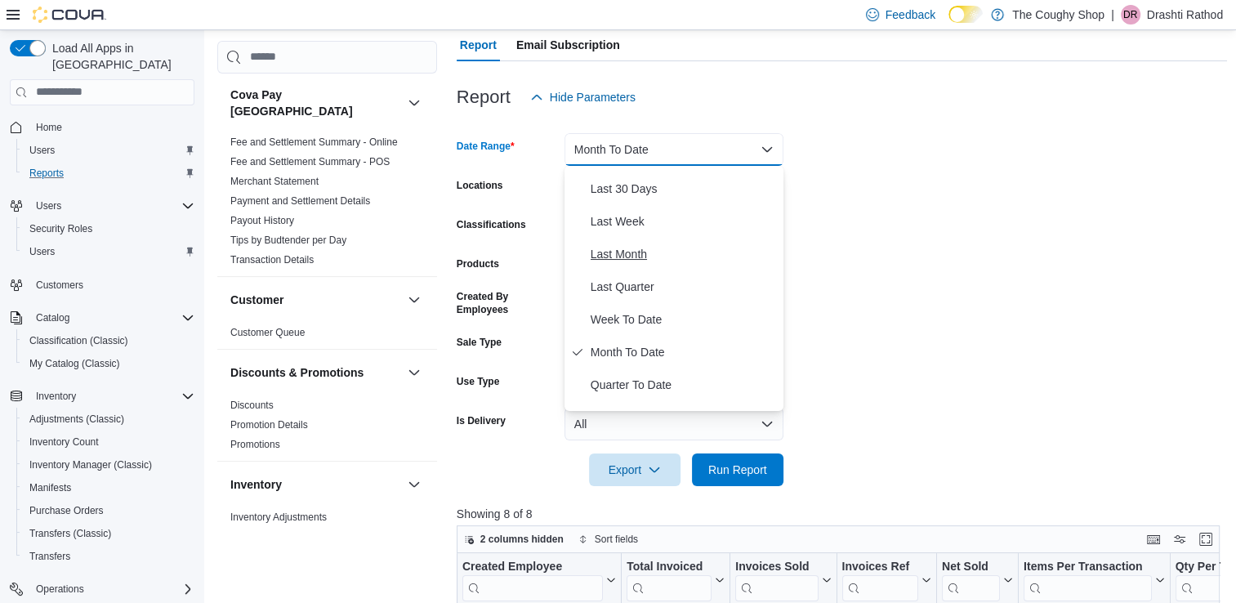
scroll to position [245, 0]
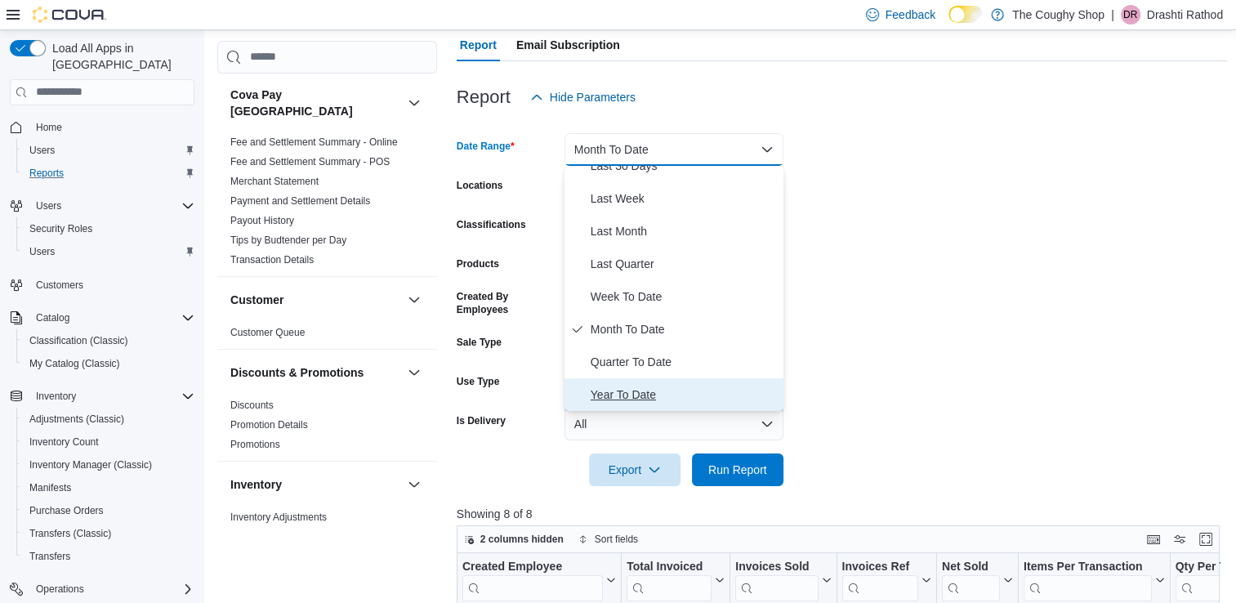
click at [651, 382] on button "Year To Date" at bounding box center [674, 394] width 219 height 33
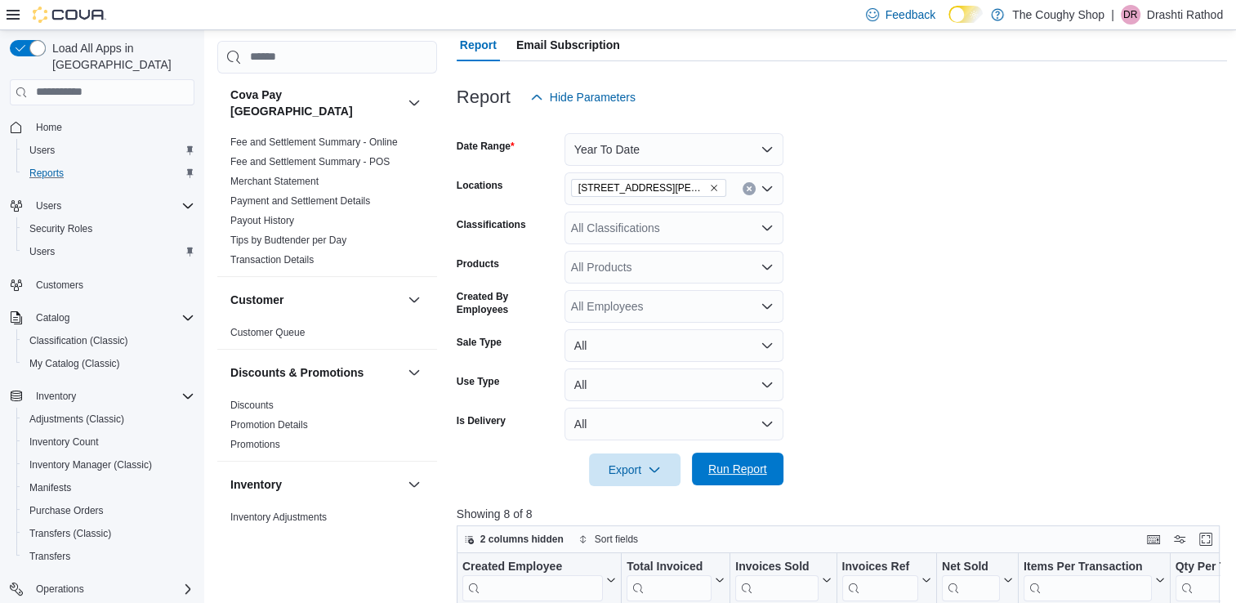
click at [740, 468] on span "Run Report" at bounding box center [737, 469] width 59 height 16
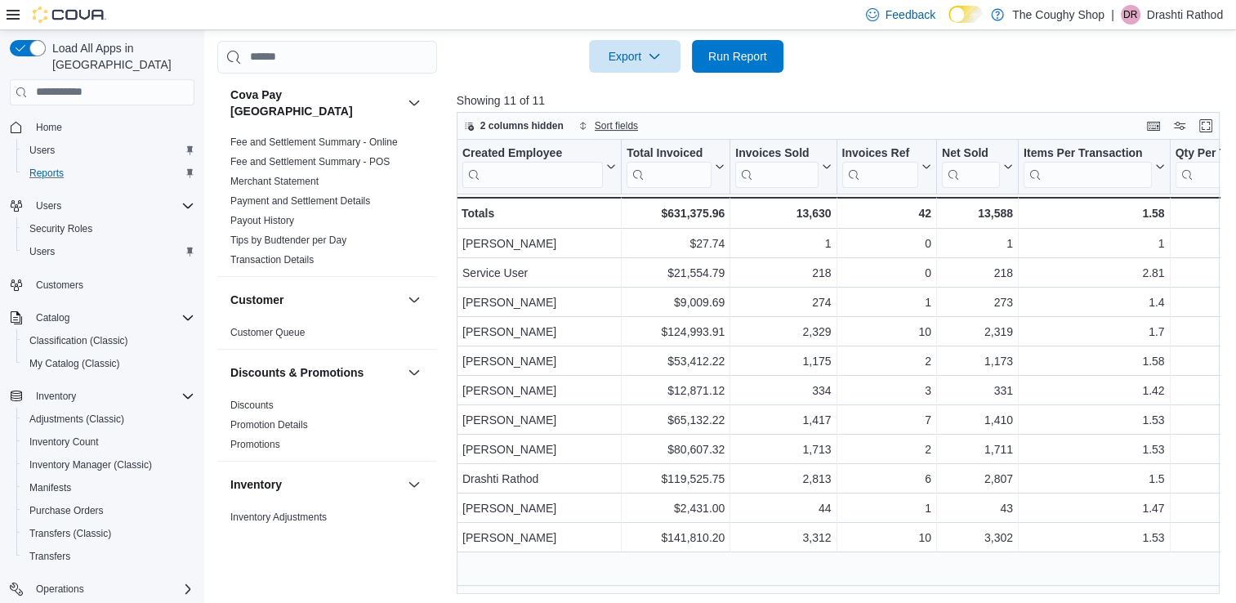
scroll to position [568, 0]
